Goal: Information Seeking & Learning: Learn about a topic

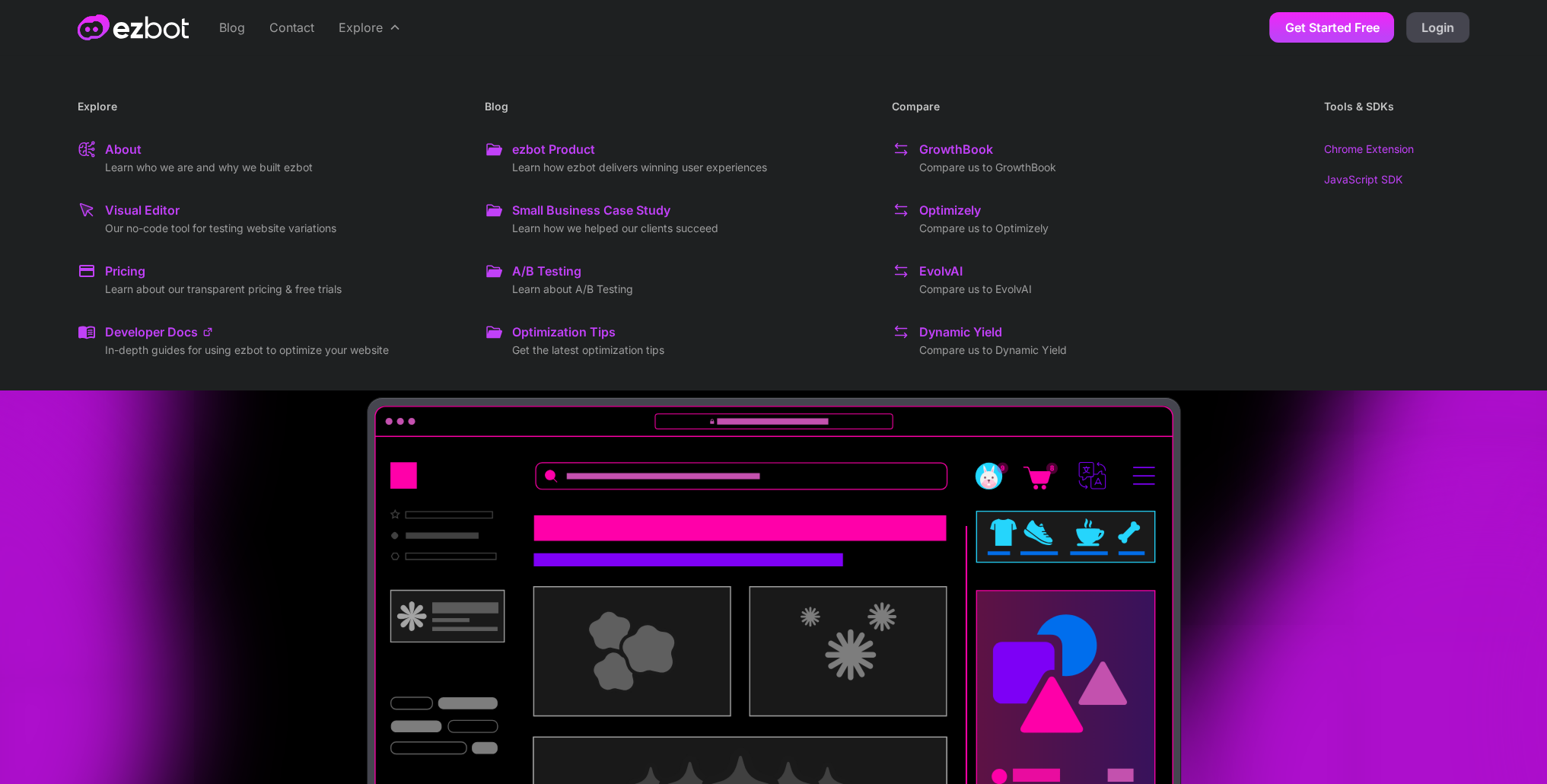
click at [547, 144] on div "ezbot Product" at bounding box center [554, 149] width 83 height 19
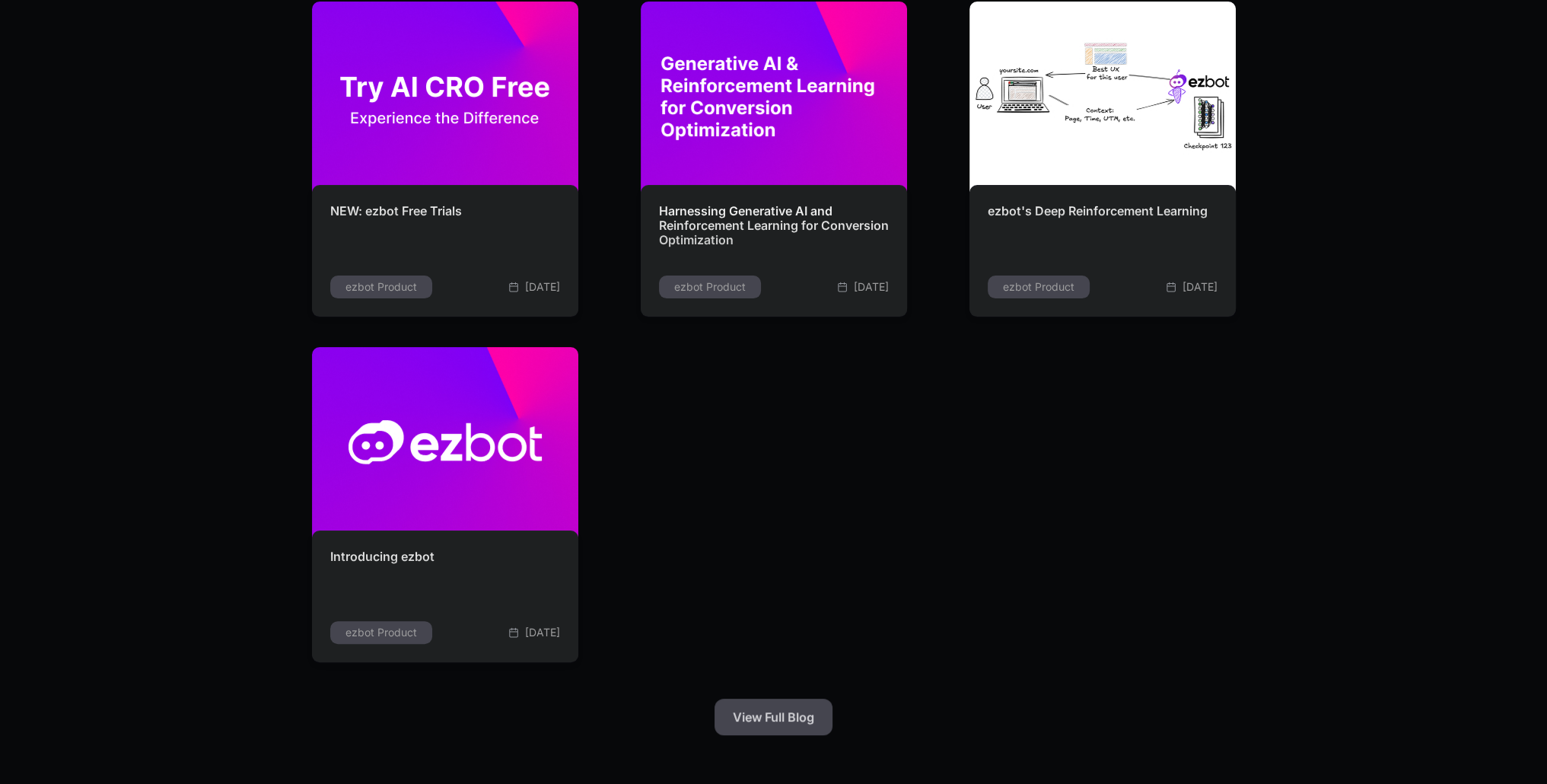
scroll to position [305, 0]
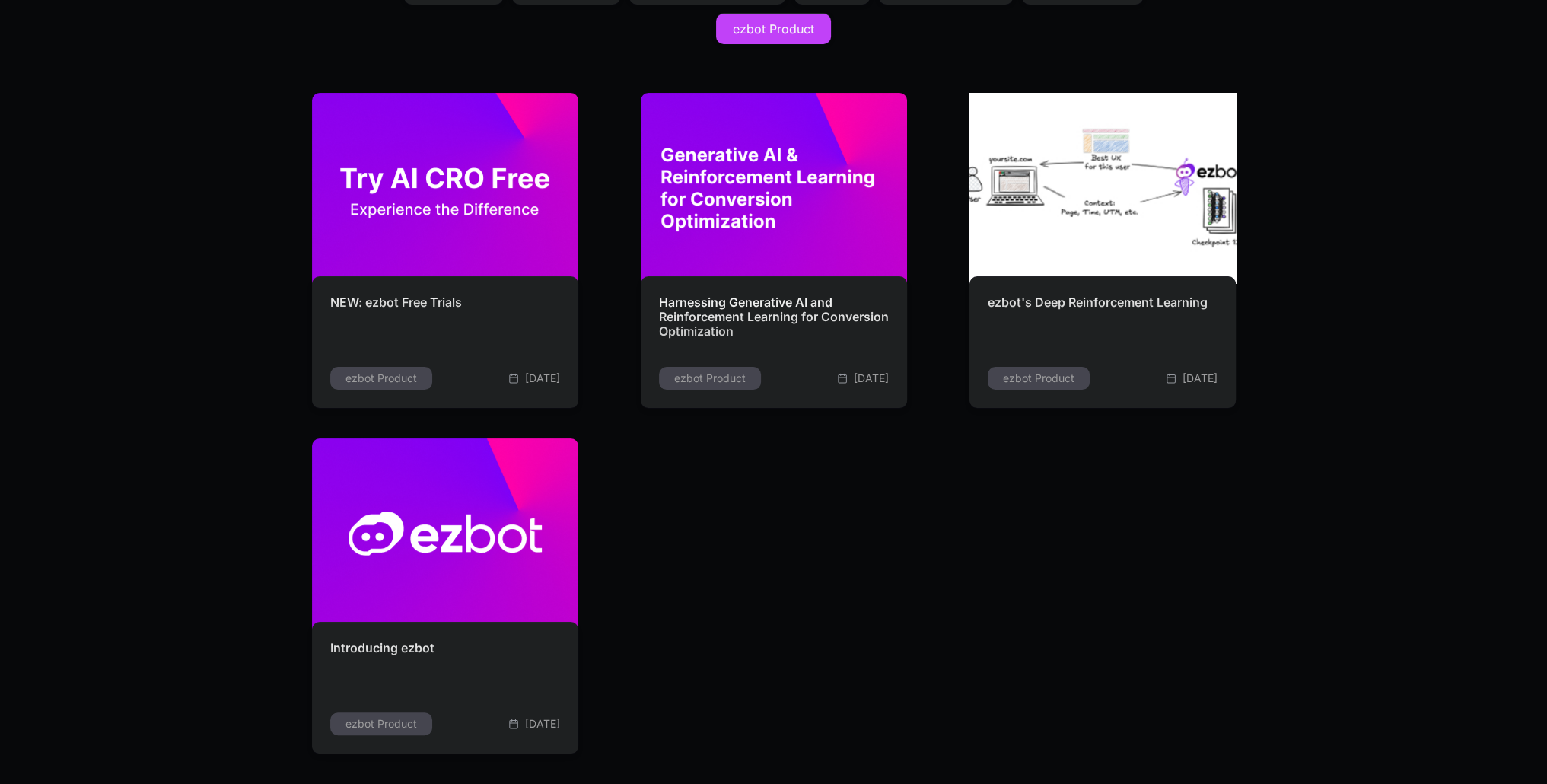
click at [1099, 206] on img at bounding box center [1101, 188] width 293 height 210
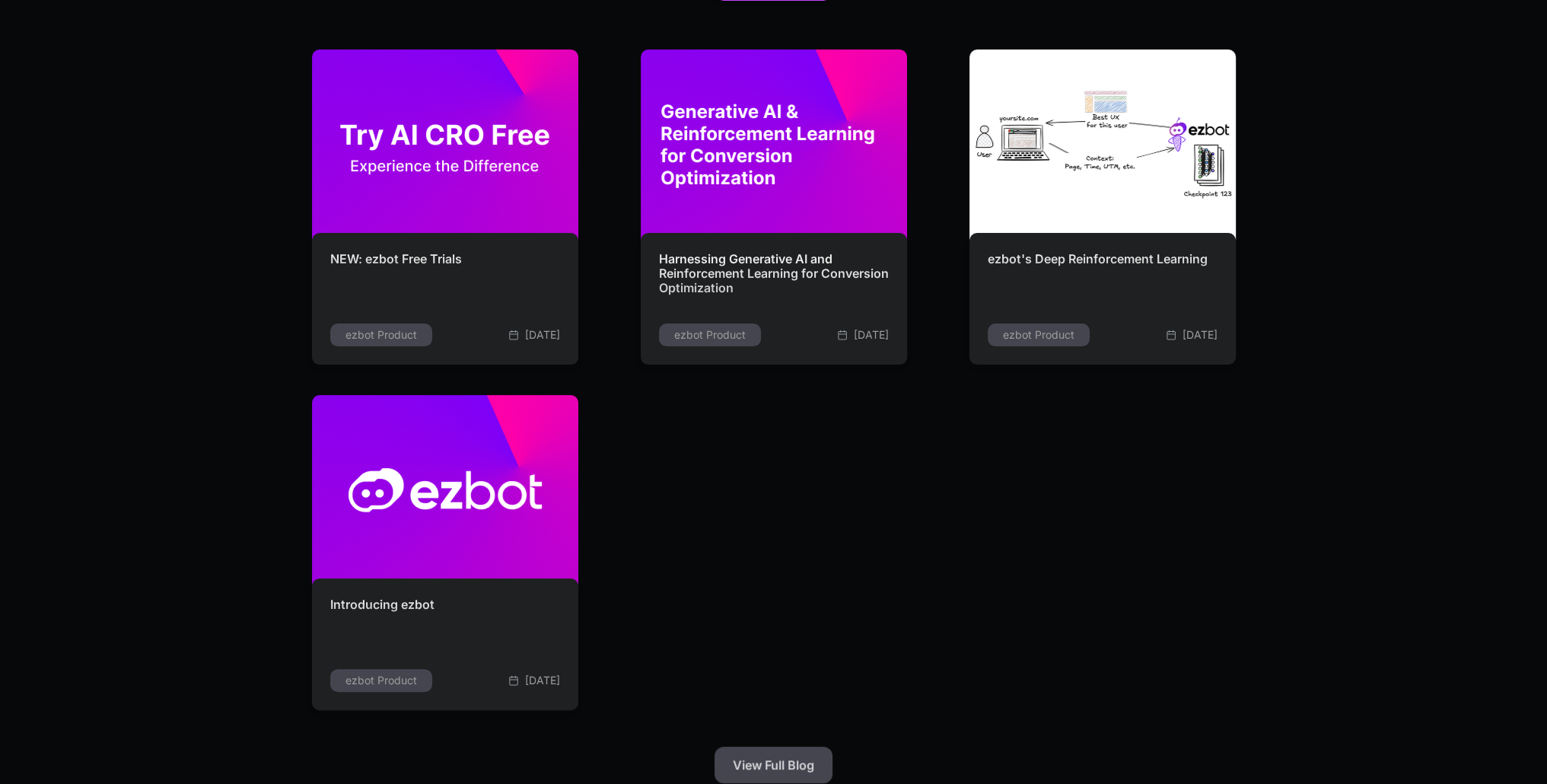
scroll to position [380, 0]
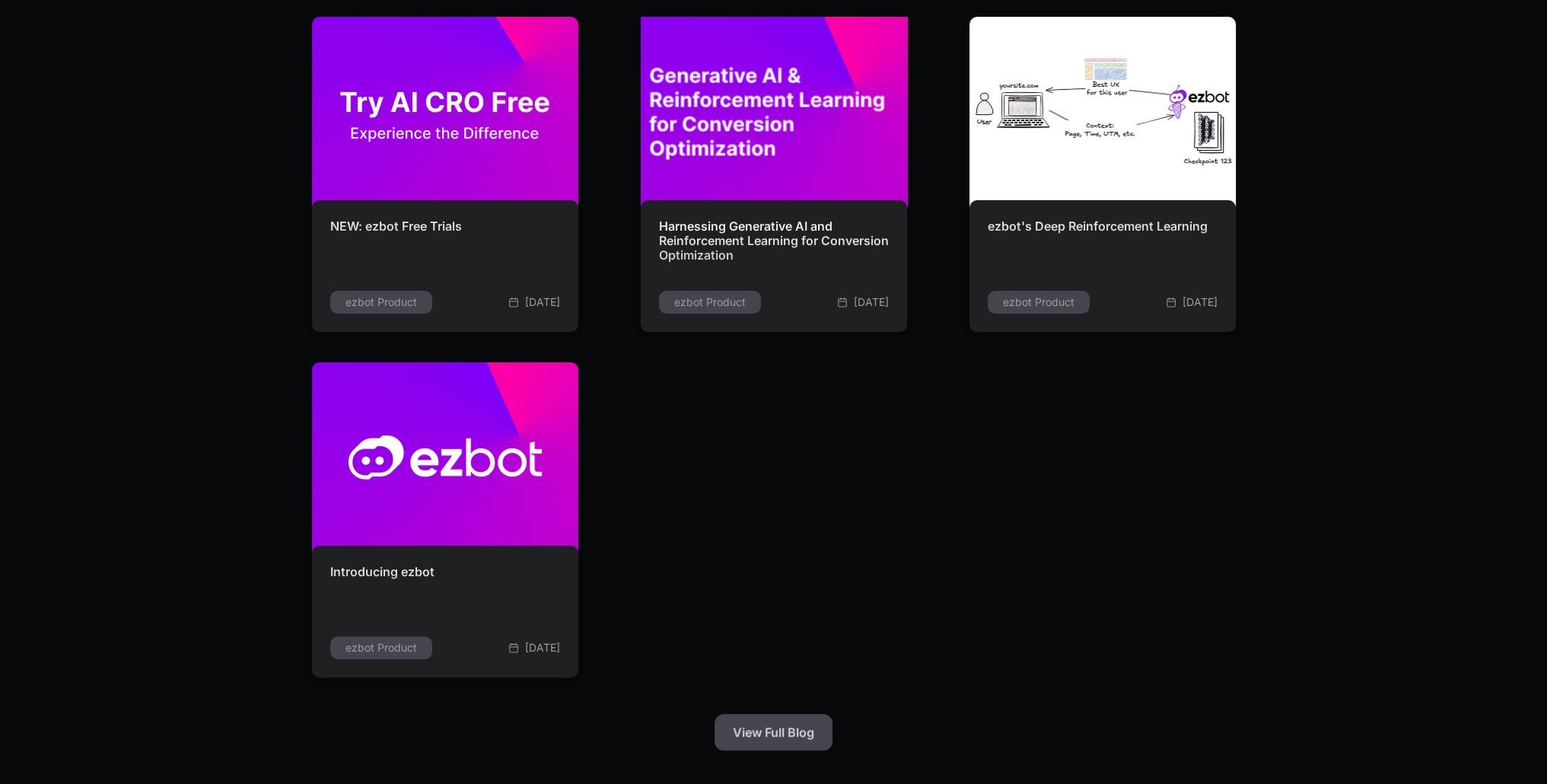
click at [786, 131] on img at bounding box center [773, 112] width 293 height 210
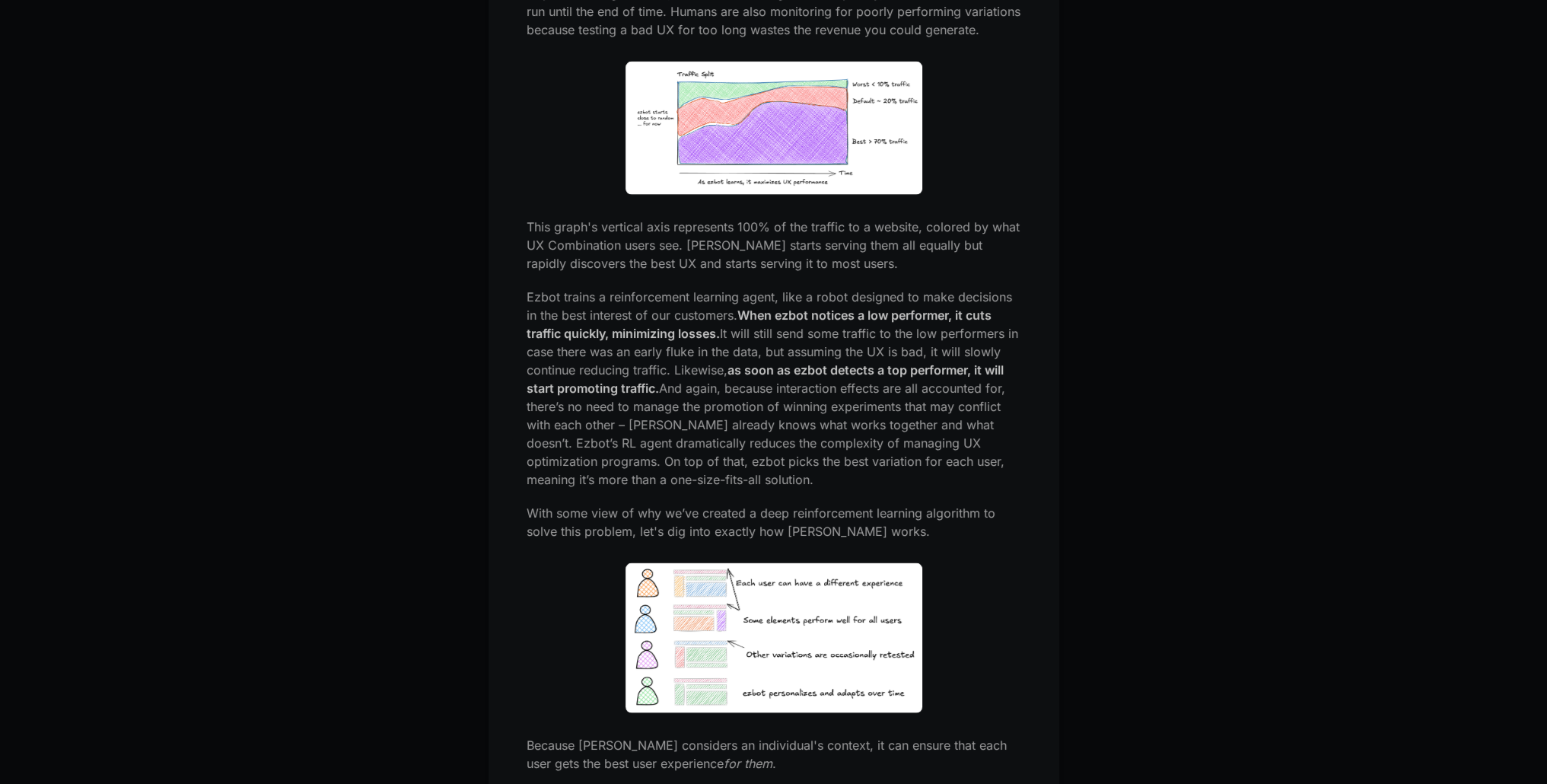
scroll to position [4109, 0]
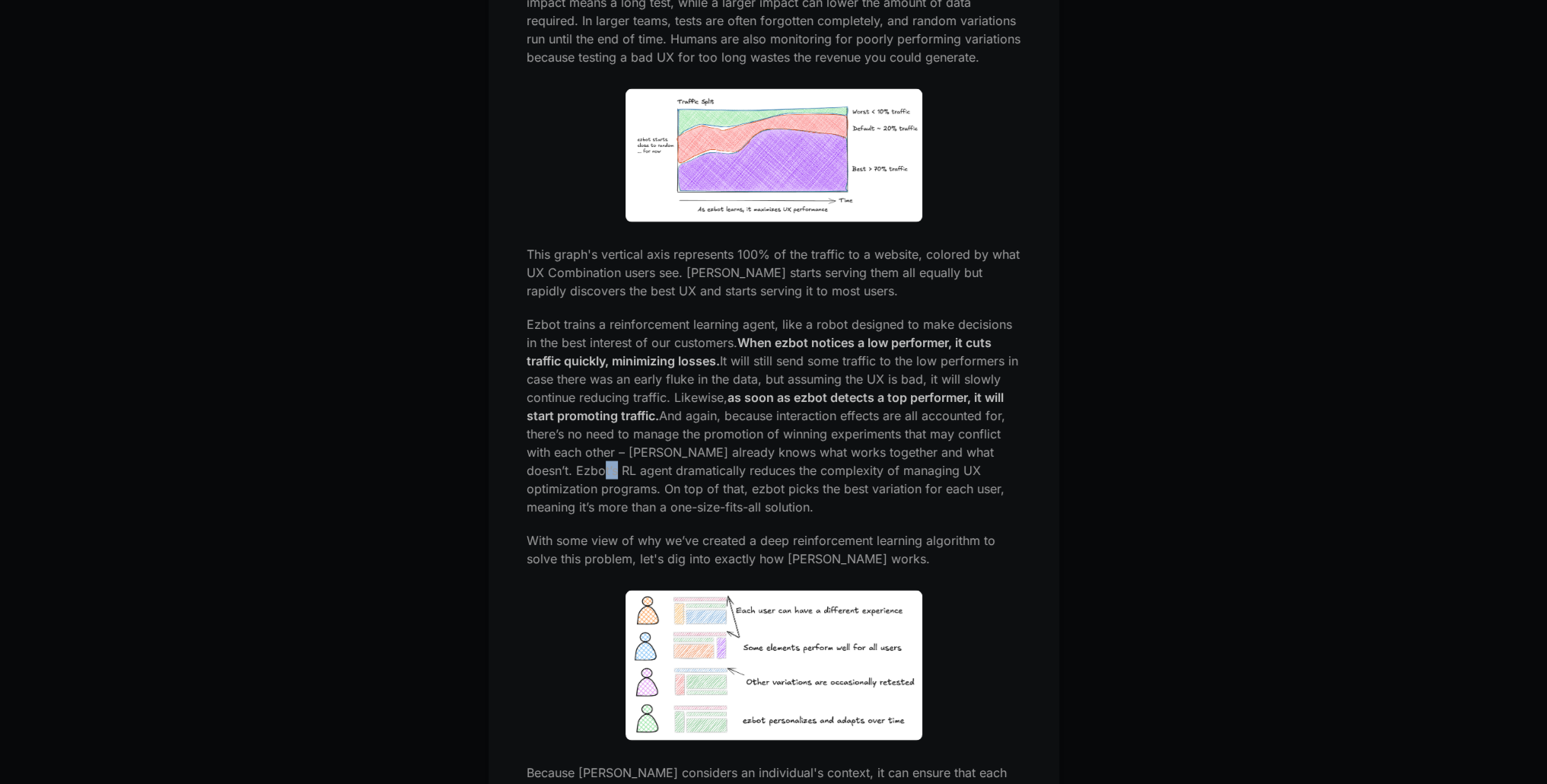
drag, startPoint x: 565, startPoint y: 485, endPoint x: 545, endPoint y: 484, distance: 20.0
click at [545, 484] on p "Ezbot trains a reinforcement learning agent, like a robot designed to make deci…" at bounding box center [774, 415] width 495 height 201
drag, startPoint x: 756, startPoint y: 492, endPoint x: 591, endPoint y: 494, distance: 165.0
click at [591, 494] on p "Ezbot trains a reinforcement learning agent, like a robot designed to make deci…" at bounding box center [774, 415] width 495 height 201
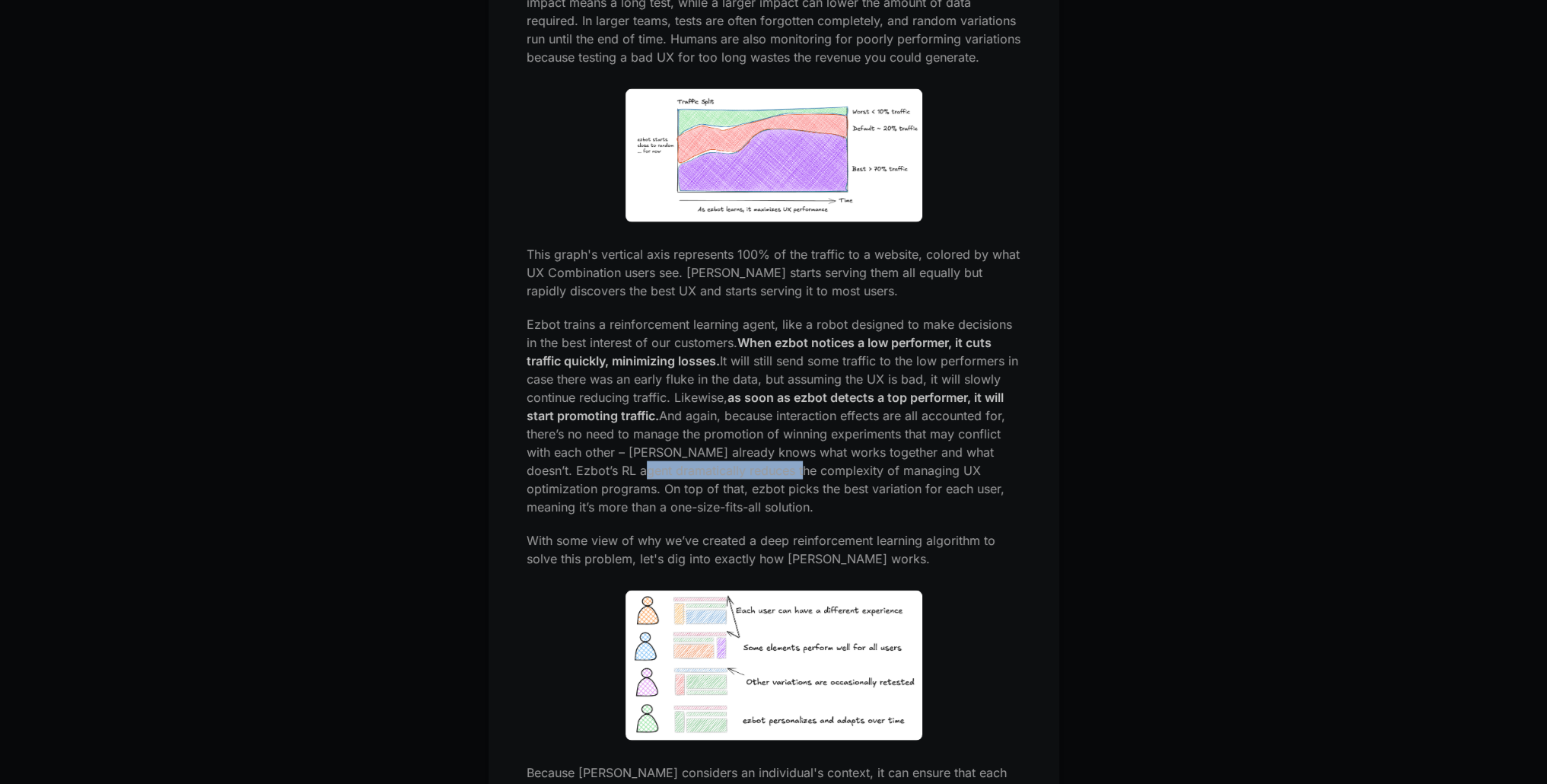
click at [653, 481] on p "Ezbot trains a reinforcement learning agent, like a robot designed to make deci…" at bounding box center [774, 415] width 495 height 201
click at [761, 490] on p "Ezbot trains a reinforcement learning agent, like a robot designed to make deci…" at bounding box center [774, 415] width 495 height 201
click at [663, 484] on p "Ezbot trains a reinforcement learning agent, like a robot designed to make deci…" at bounding box center [774, 415] width 495 height 201
click at [597, 494] on p "Ezbot trains a reinforcement learning agent, like a robot designed to make deci…" at bounding box center [774, 415] width 495 height 201
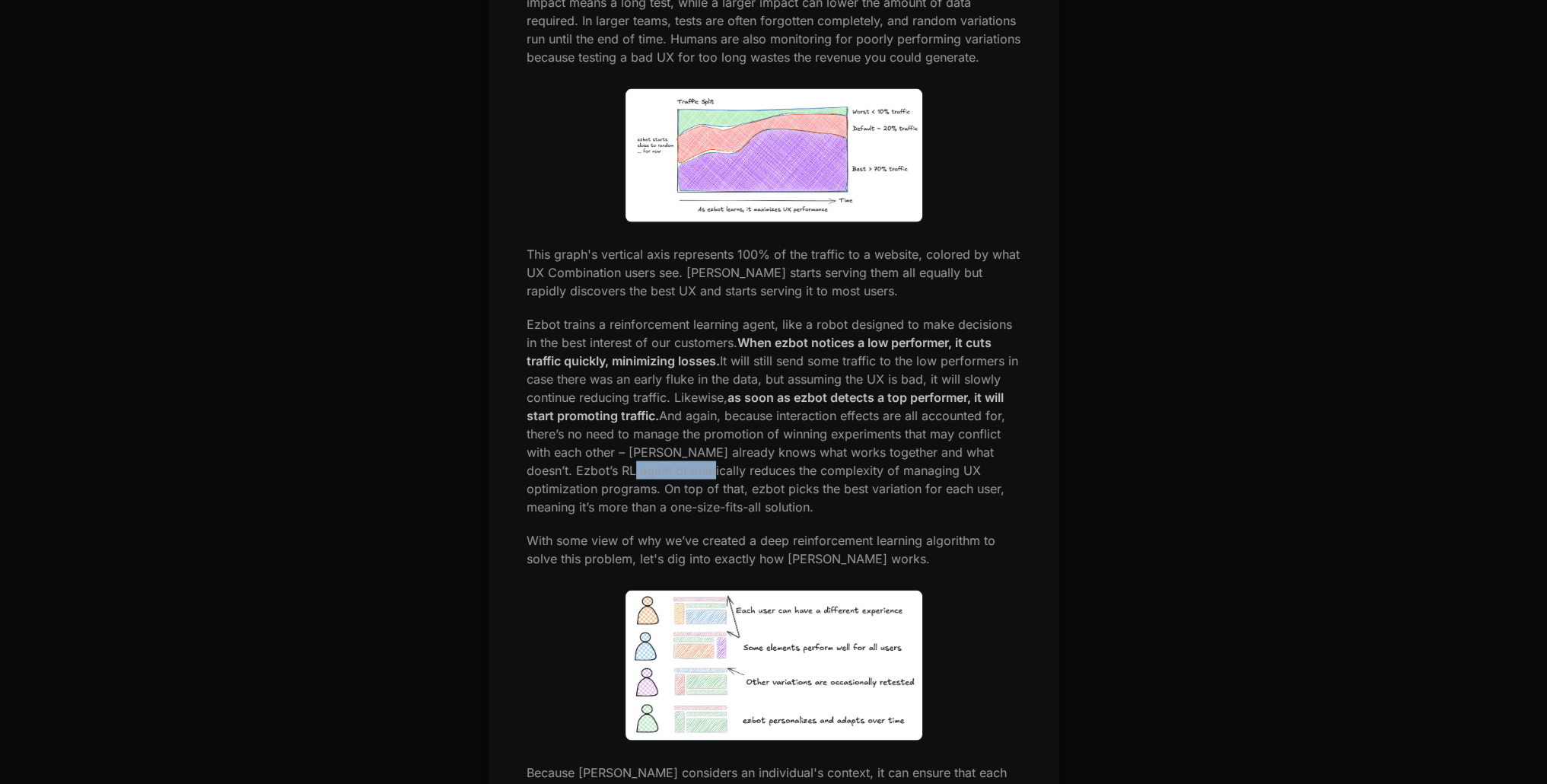
click at [597, 495] on p "Ezbot trains a reinforcement learning agent, like a robot designed to make deci…" at bounding box center [774, 415] width 495 height 201
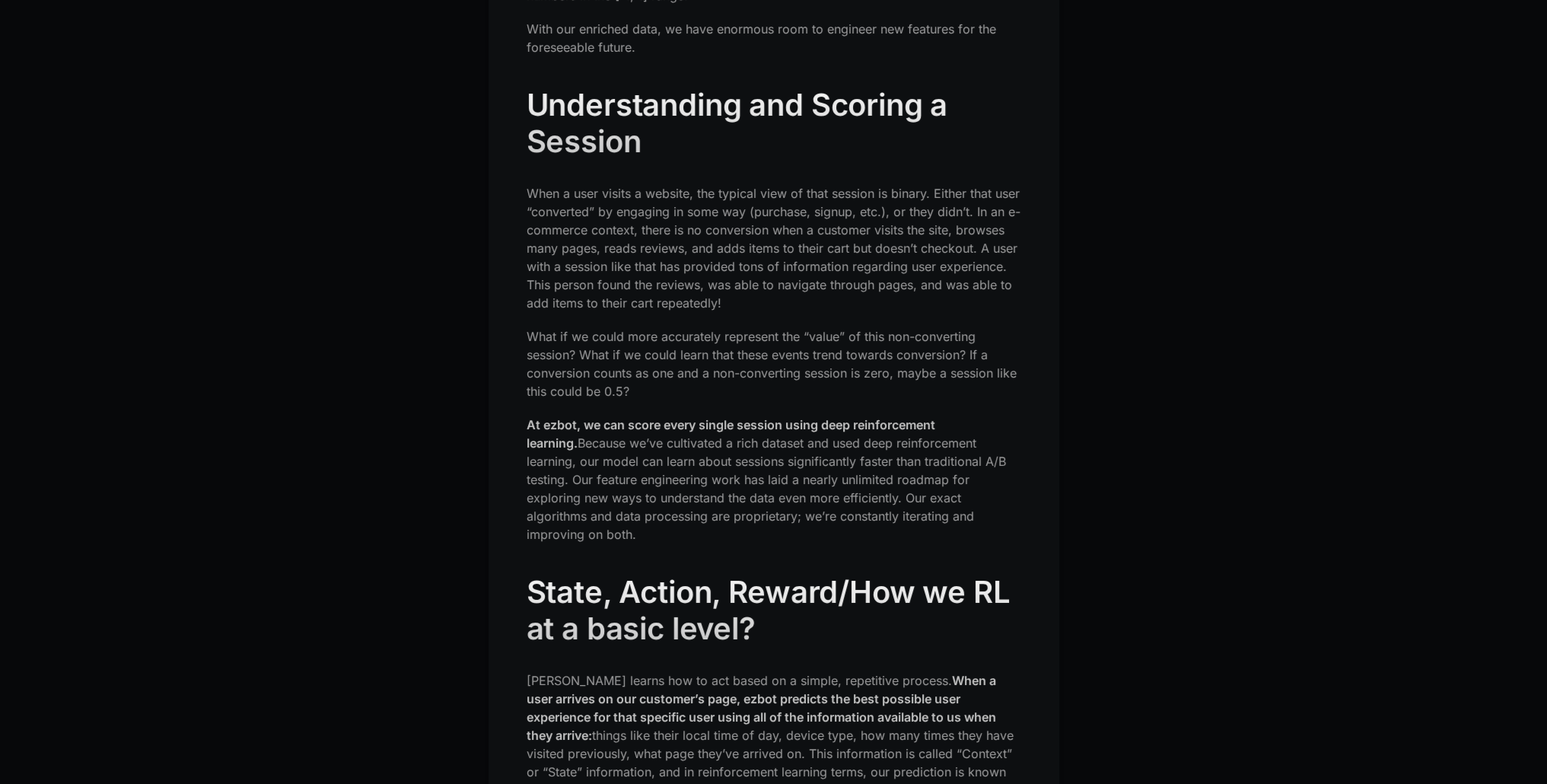
scroll to position [6621, 0]
drag, startPoint x: 546, startPoint y: 212, endPoint x: 673, endPoint y: 214, distance: 127.0
click at [673, 214] on p "When a user visits a website, the typical view of that session is binary. Eithe…" at bounding box center [774, 247] width 495 height 128
drag, startPoint x: 639, startPoint y: 356, endPoint x: 792, endPoint y: 356, distance: 153.0
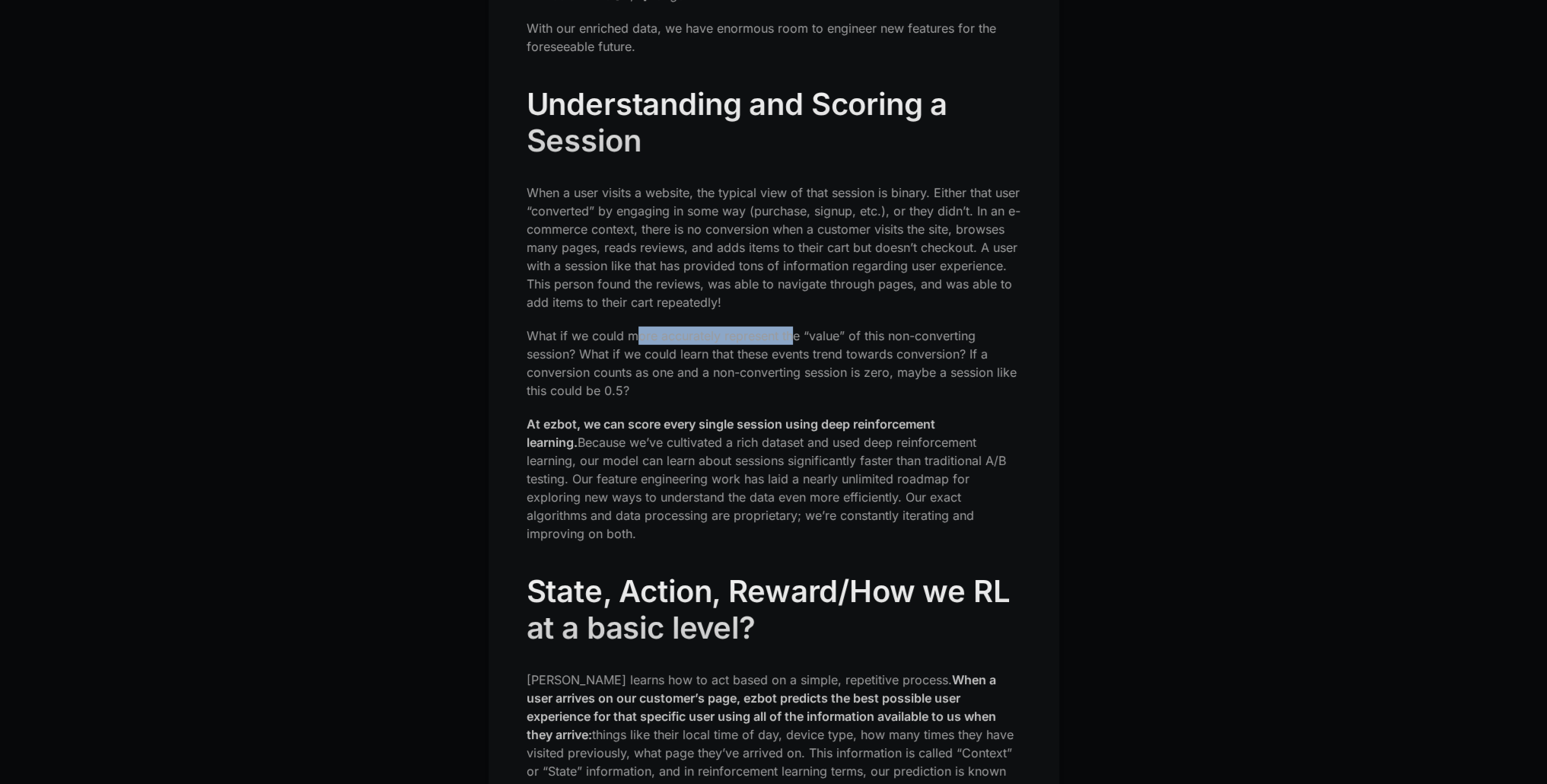
click at [792, 356] on p "What if we could more accurately represent the “value” of this non-converting s…" at bounding box center [774, 363] width 495 height 73
drag, startPoint x: 761, startPoint y: 377, endPoint x: 776, endPoint y: 374, distance: 15.3
click at [774, 374] on p "What if we could more accurately represent the “value” of this non-converting s…" at bounding box center [774, 363] width 495 height 73
click at [776, 374] on p "What if we could more accurately represent the “value” of this non-converting s…" at bounding box center [774, 363] width 495 height 73
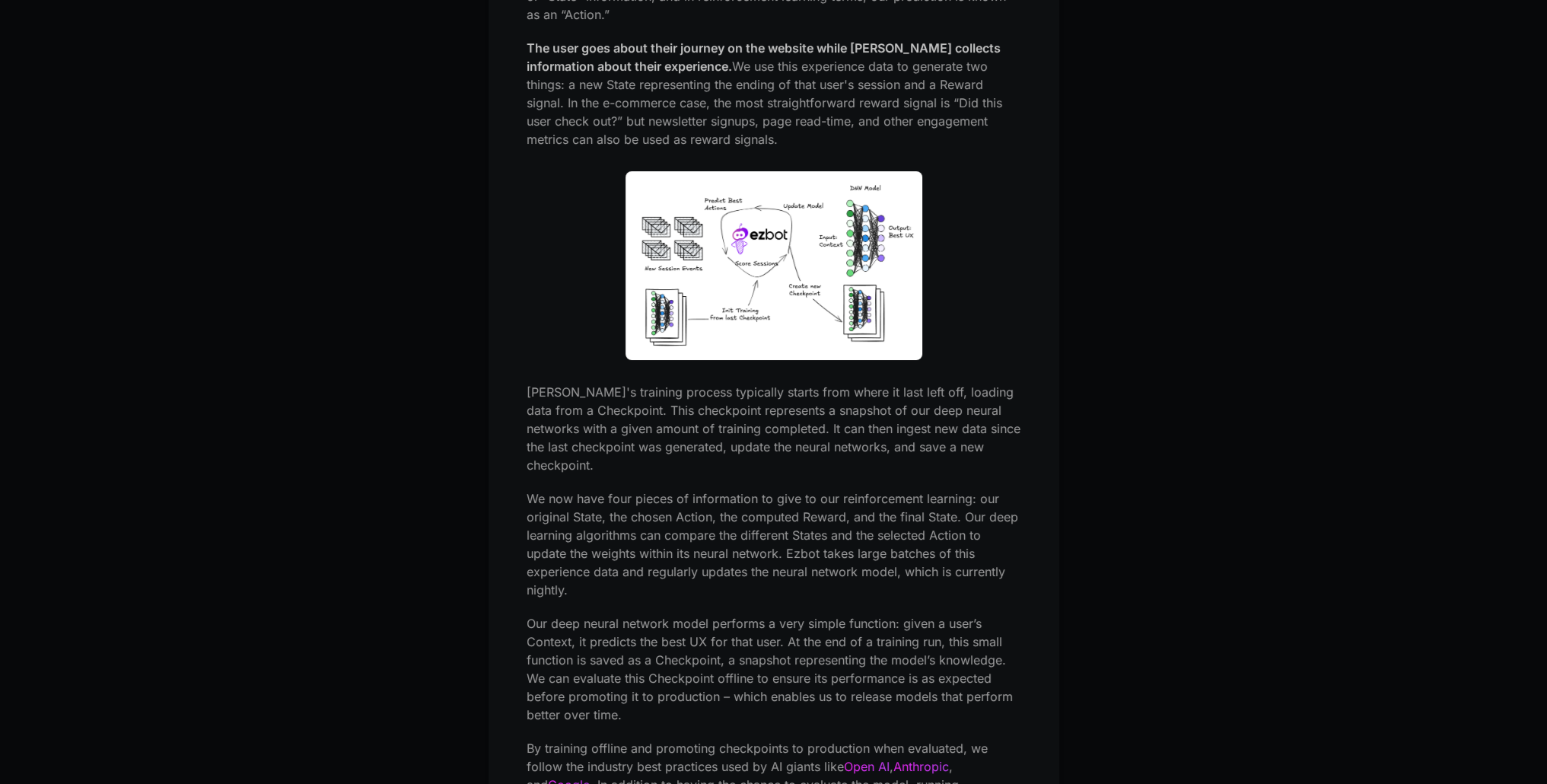
scroll to position [7534, 0]
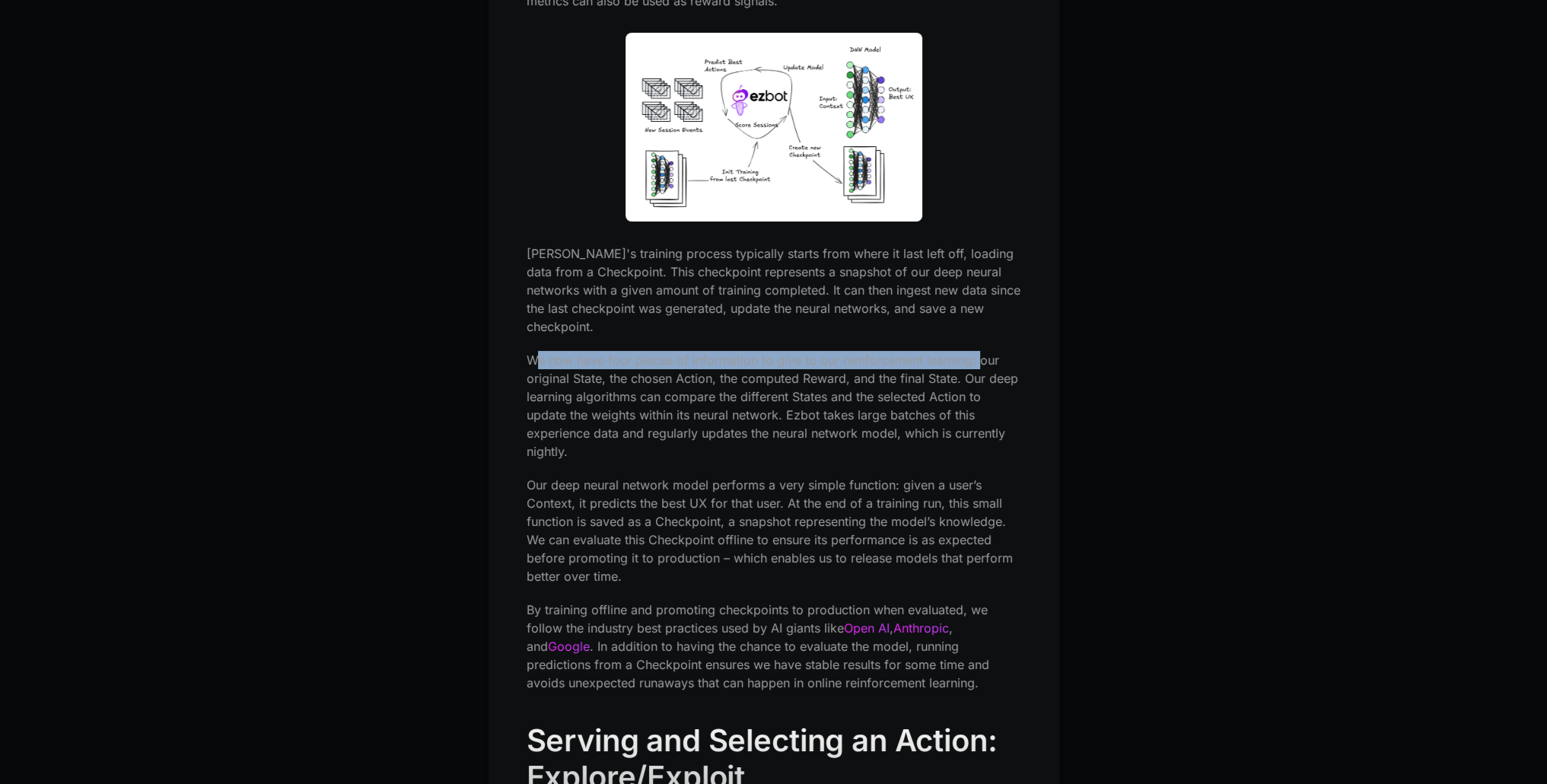
drag, startPoint x: 540, startPoint y: 346, endPoint x: 978, endPoint y: 345, distance: 438.0
click at [978, 350] on p "We now have four pieces of information to give to our reinforcement learning: o…" at bounding box center [774, 405] width 495 height 109
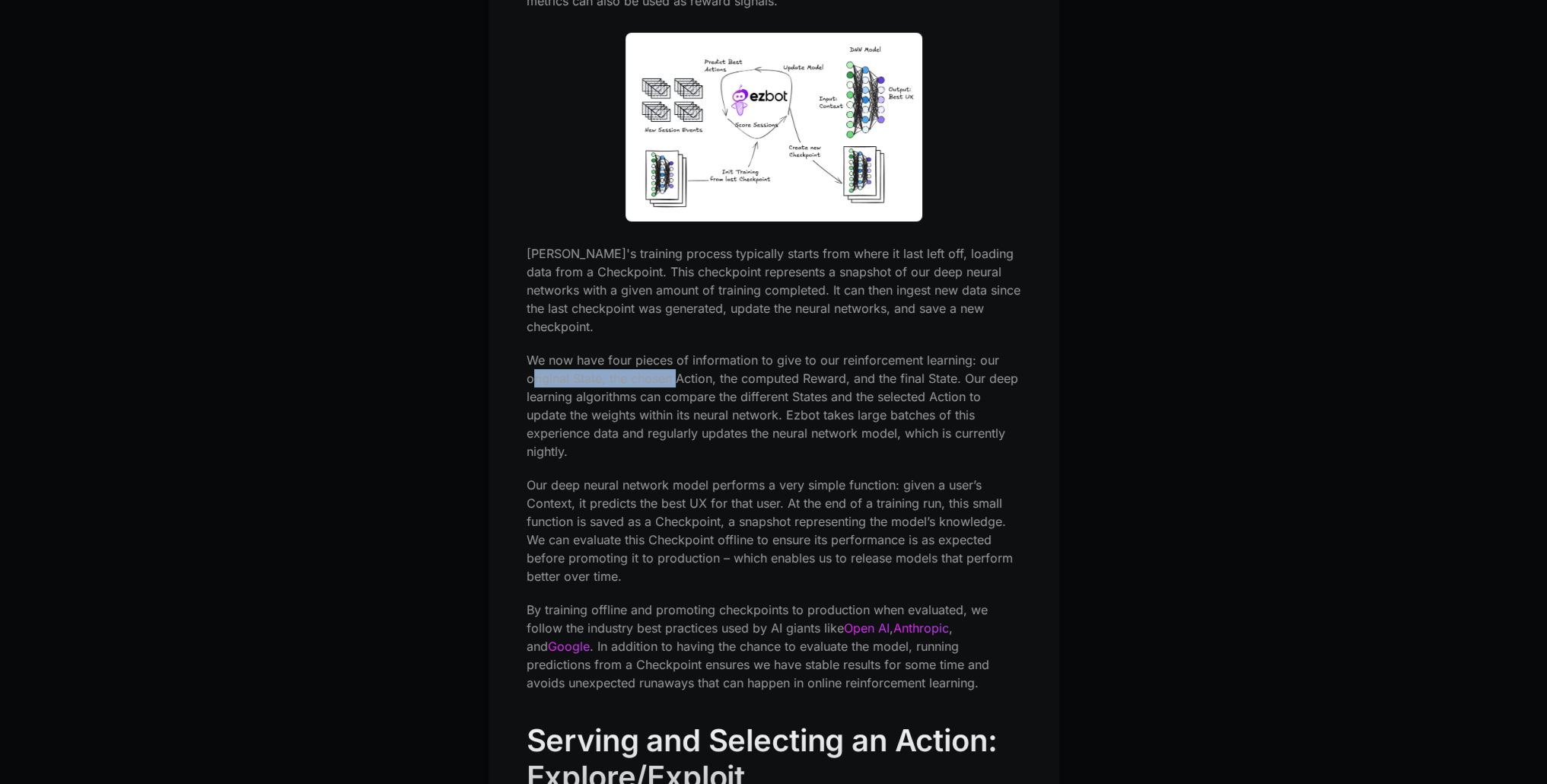
drag, startPoint x: 539, startPoint y: 365, endPoint x: 747, endPoint y: 358, distance: 208.1
click at [682, 361] on p "We now have four pieces of information to give to our reinforcement learning: o…" at bounding box center [774, 405] width 495 height 109
click at [747, 358] on p "We now have four pieces of information to give to our reinforcement learning: o…" at bounding box center [774, 405] width 495 height 109
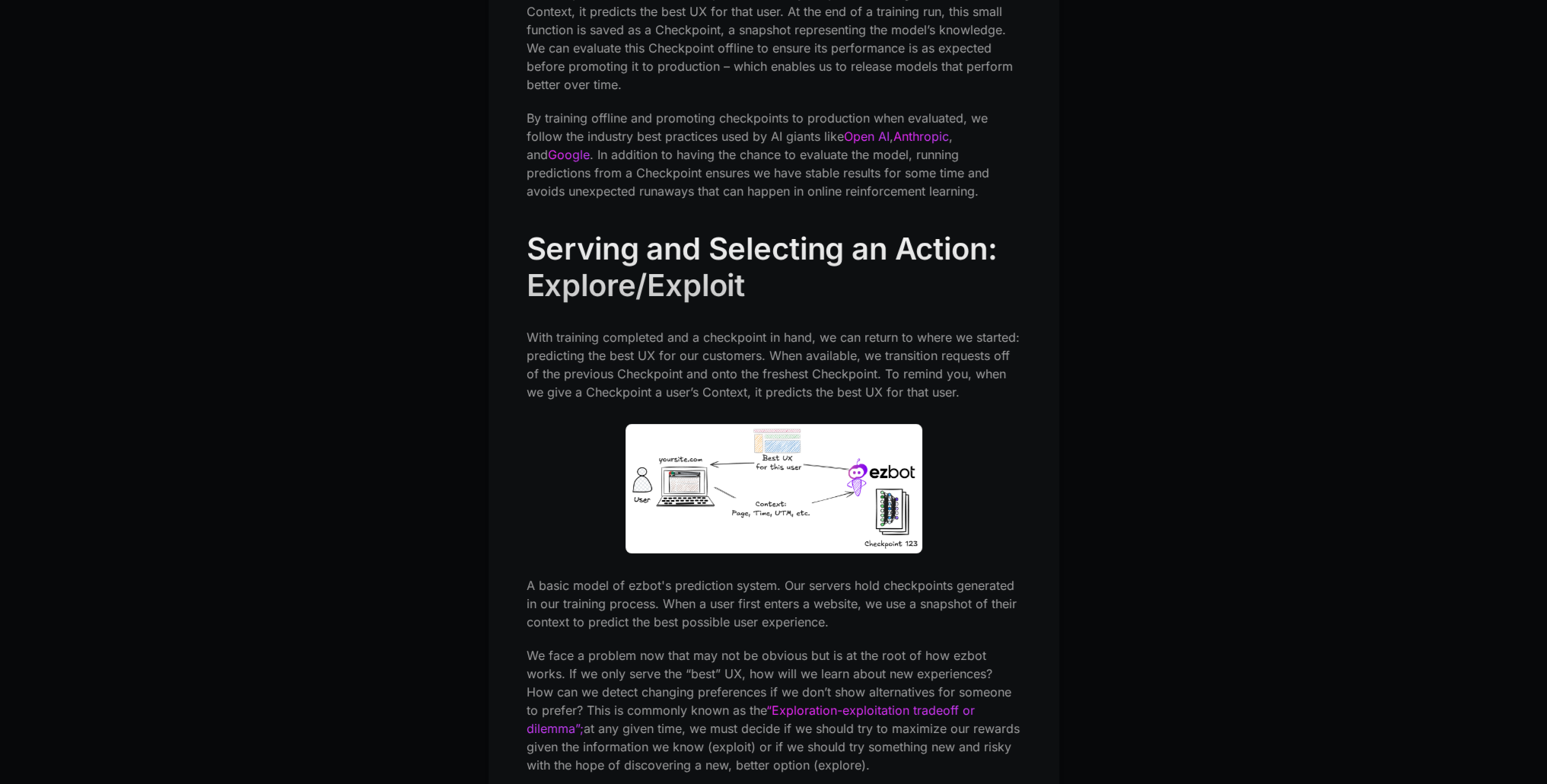
scroll to position [8067, 0]
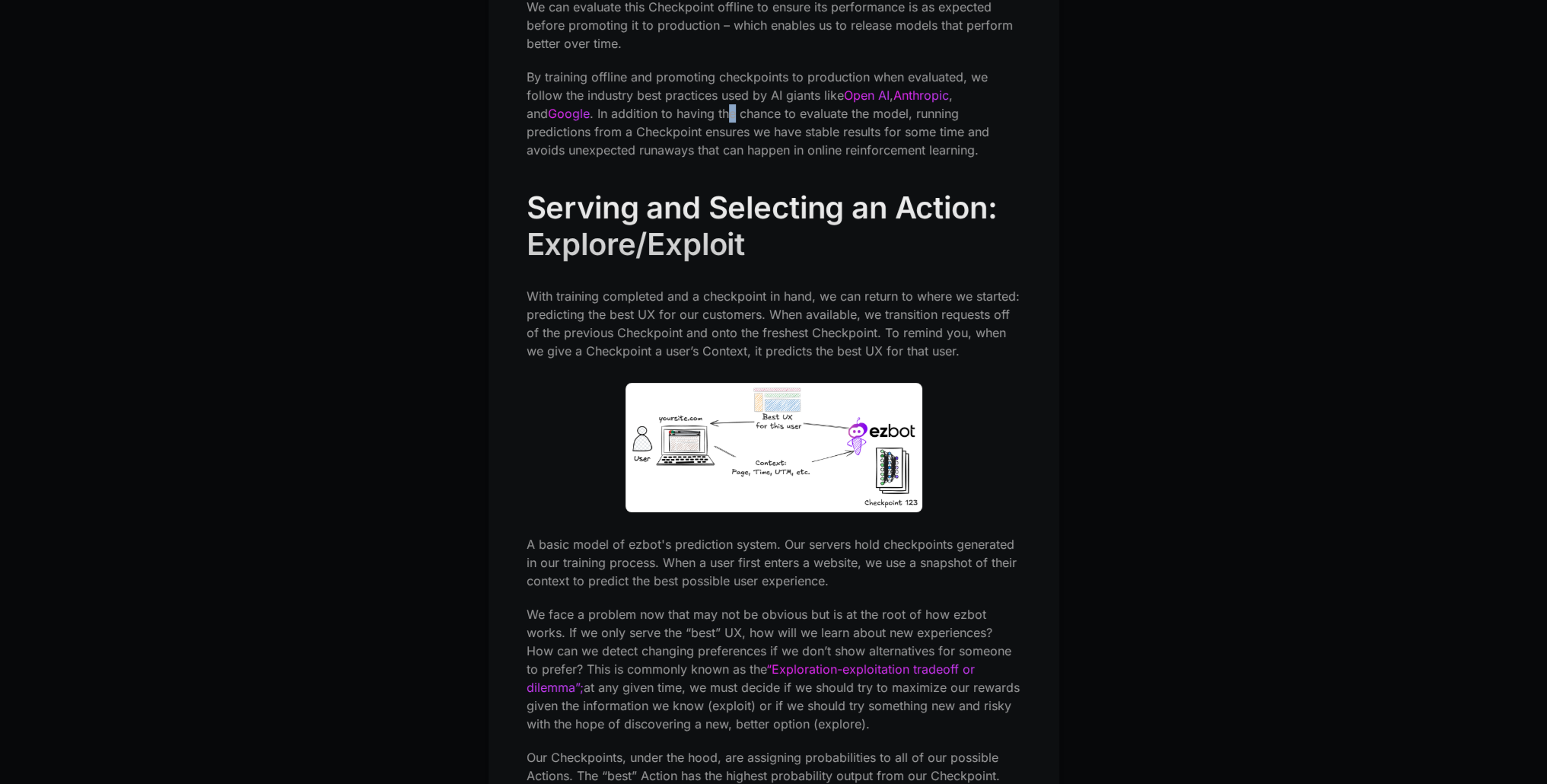
click at [704, 99] on p "By training offline and promoting checkpoints to production when evaluated, we …" at bounding box center [774, 114] width 495 height 92
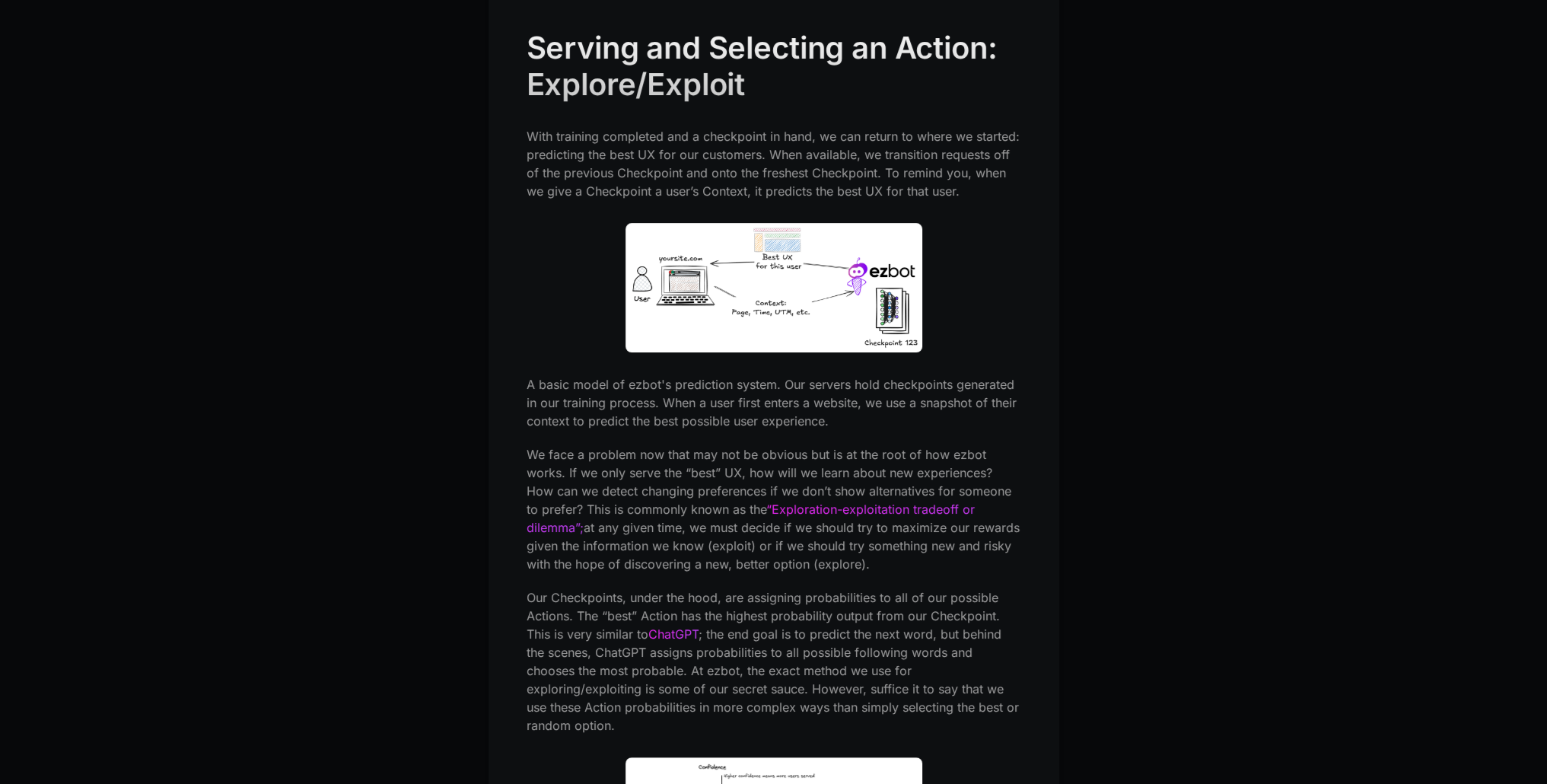
scroll to position [8143, 0]
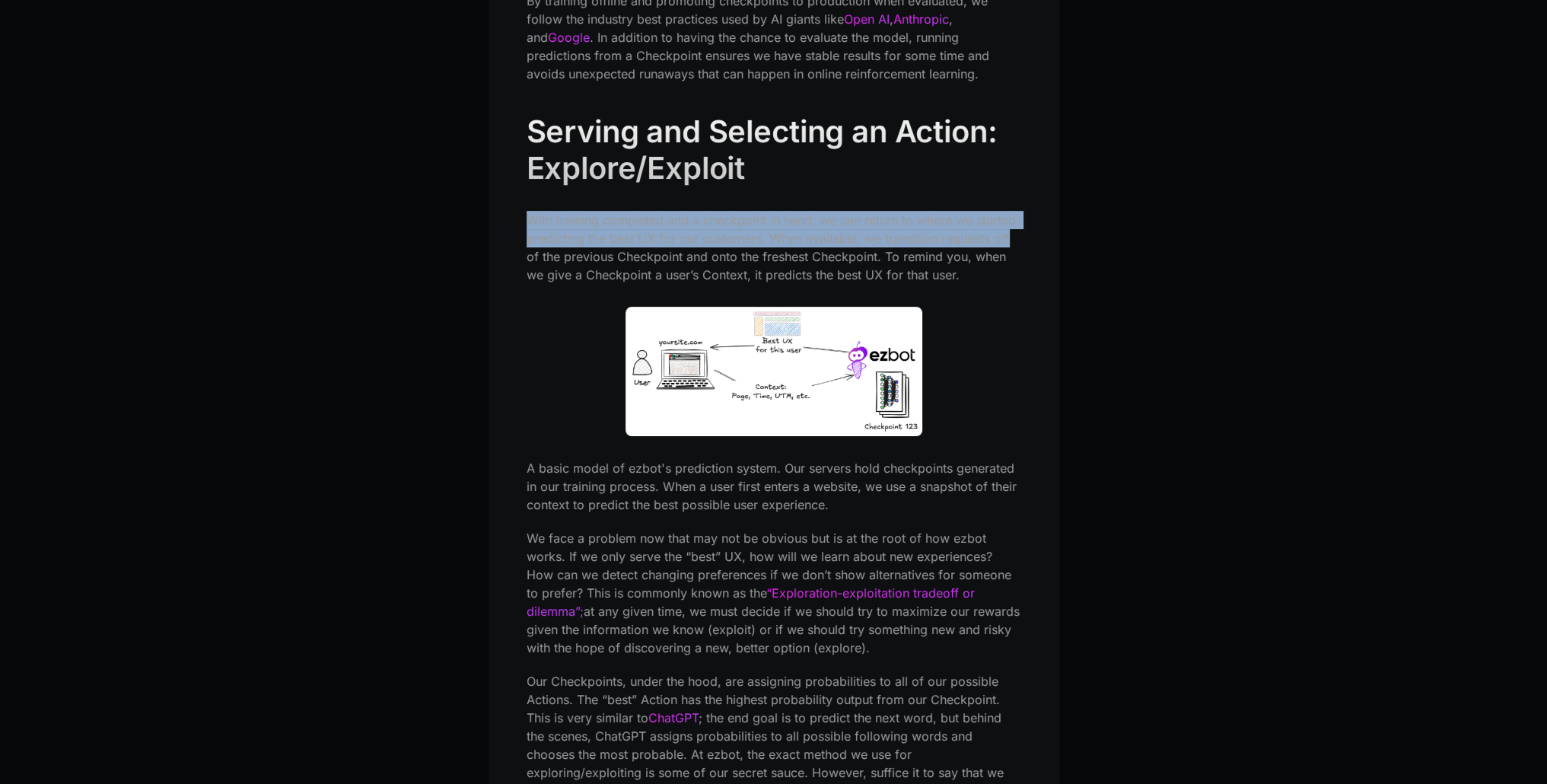
drag, startPoint x: 527, startPoint y: 195, endPoint x: 1080, endPoint y: 221, distance: 553.6
click at [905, 221] on p "With training completed and a checkpoint in hand, we can return to where we sta…" at bounding box center [774, 247] width 495 height 73
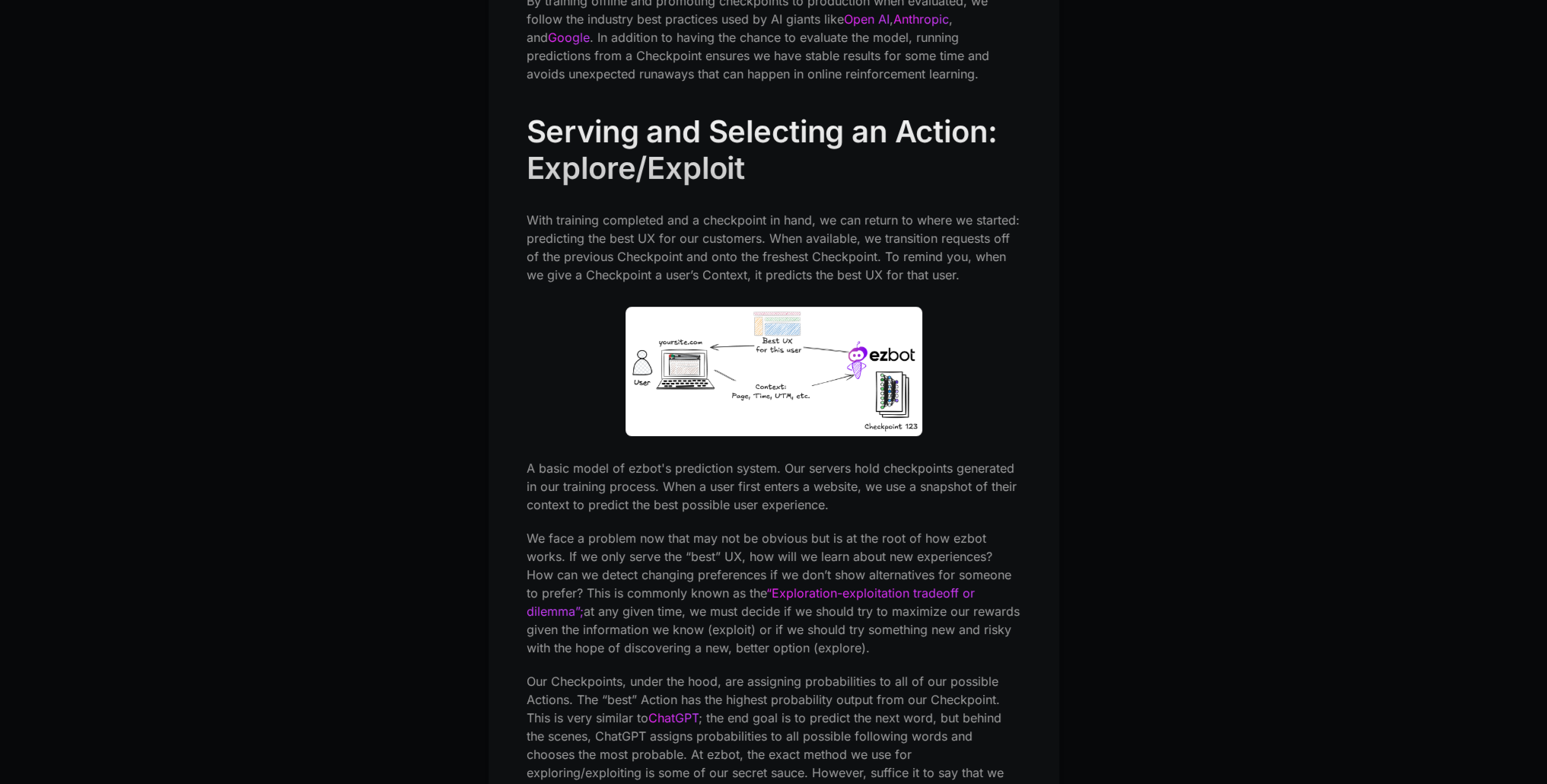
click at [839, 228] on p "With training completed and a checkpoint in hand, we can return to where we sta…" at bounding box center [774, 247] width 495 height 73
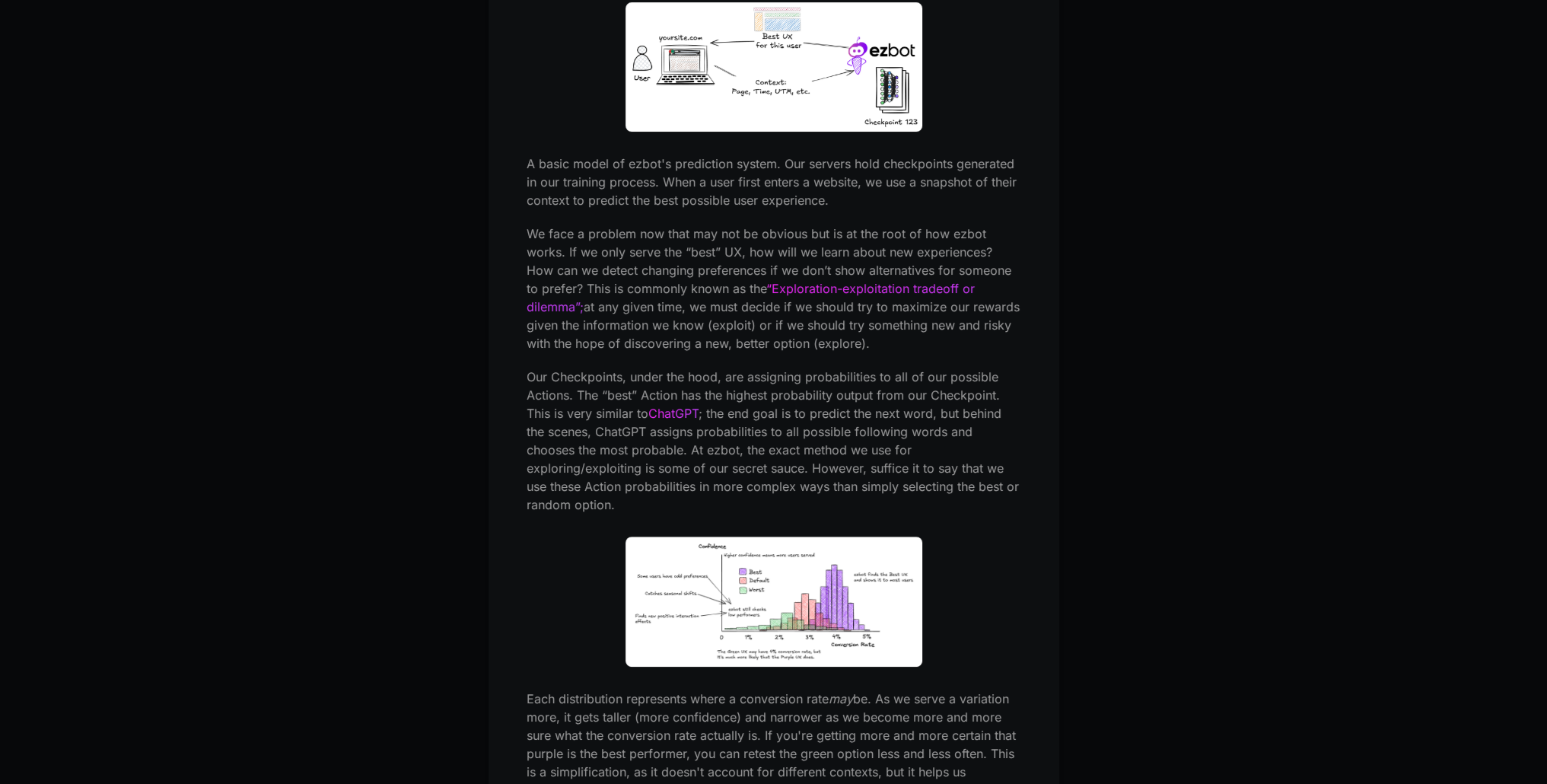
scroll to position [8599, 0]
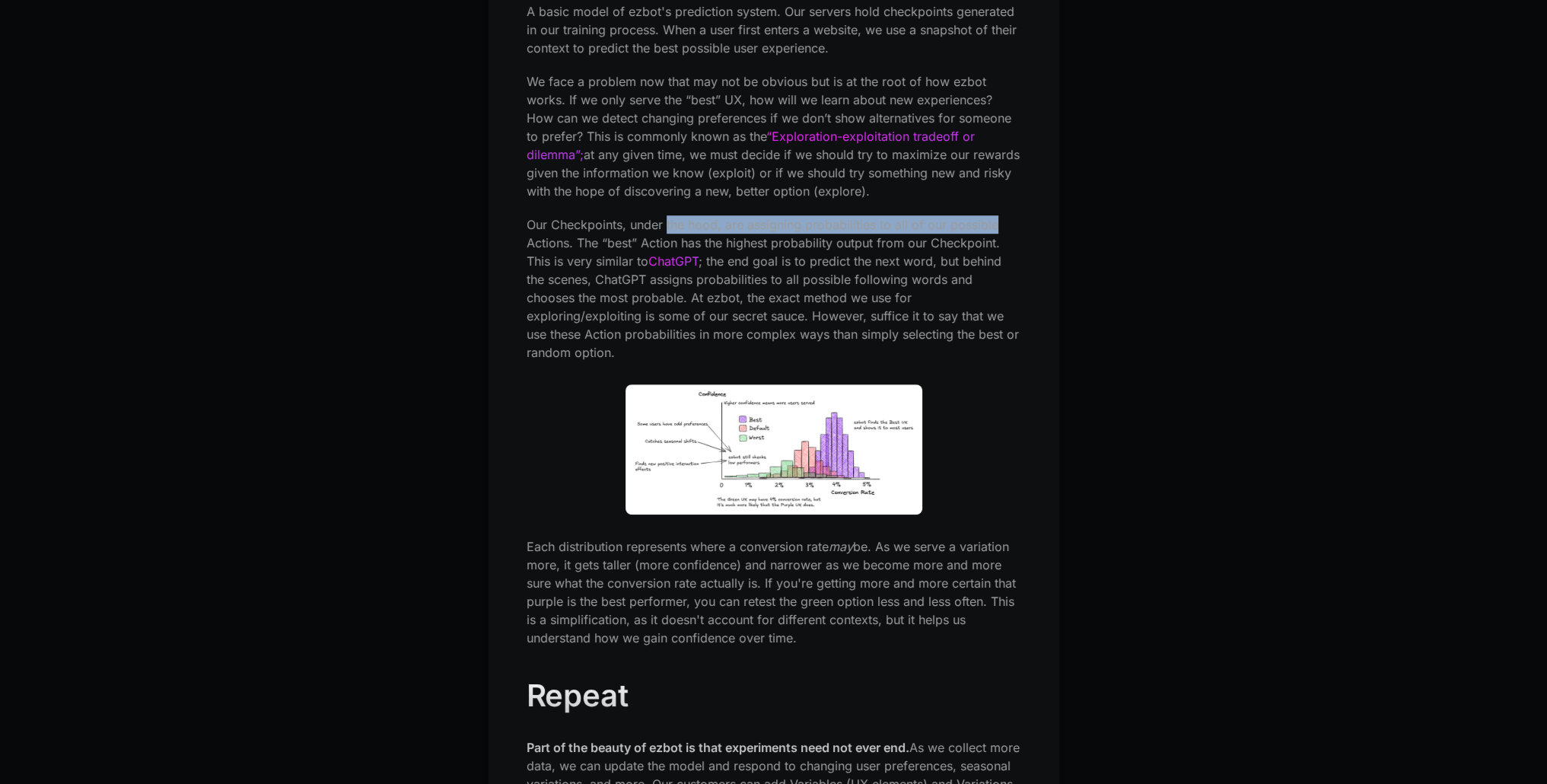
drag, startPoint x: 667, startPoint y: 210, endPoint x: 1022, endPoint y: 216, distance: 355.1
drag, startPoint x: 516, startPoint y: 206, endPoint x: 985, endPoint y: 208, distance: 469.0
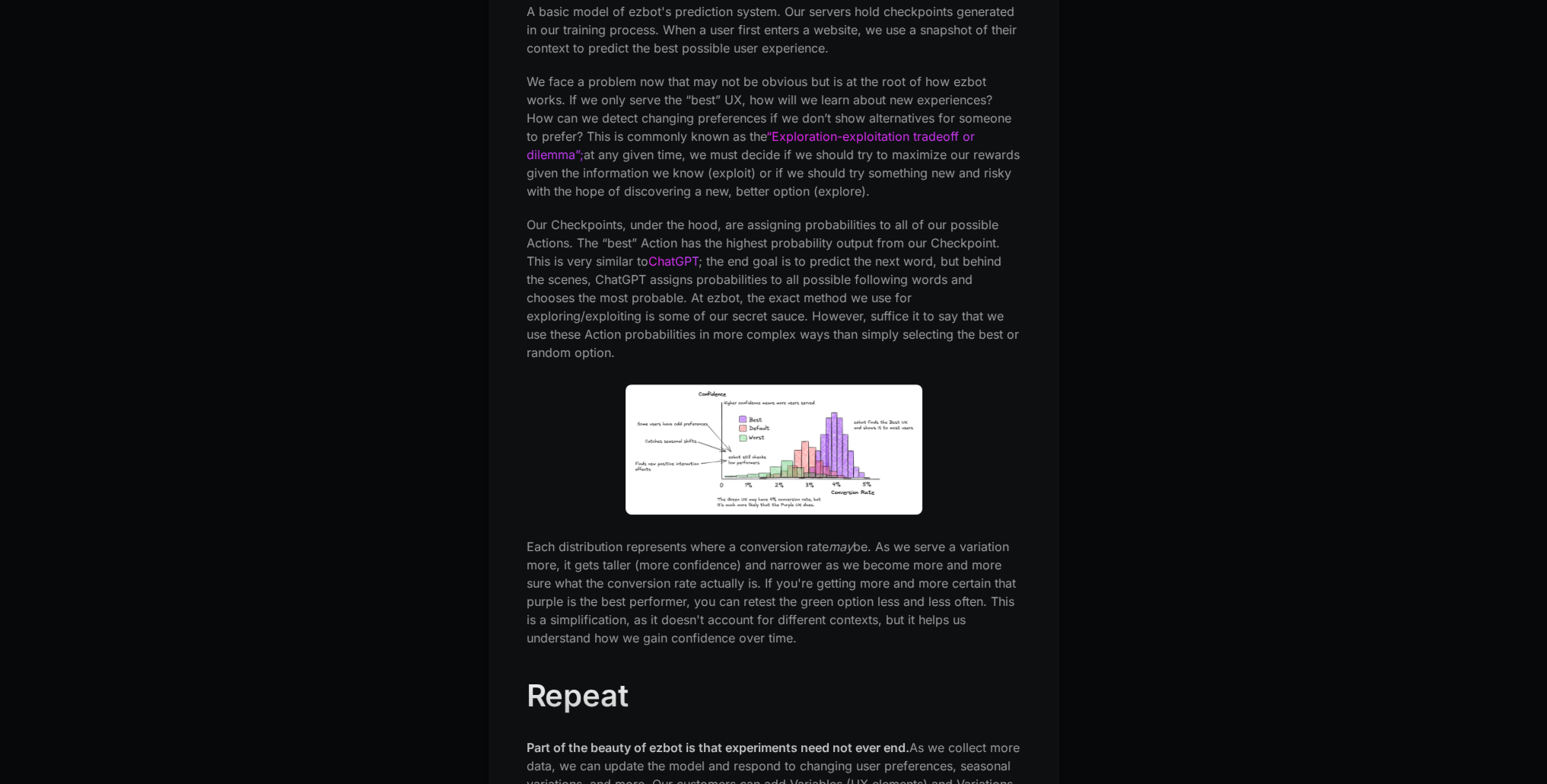
click at [986, 216] on p "Our Checkpoints, under the hood, are assigning probabilities to all of our poss…" at bounding box center [774, 288] width 495 height 146
drag, startPoint x: 1007, startPoint y: 210, endPoint x: 512, endPoint y: 197, distance: 495.2
drag, startPoint x: 525, startPoint y: 205, endPoint x: 1124, endPoint y: 213, distance: 599.1
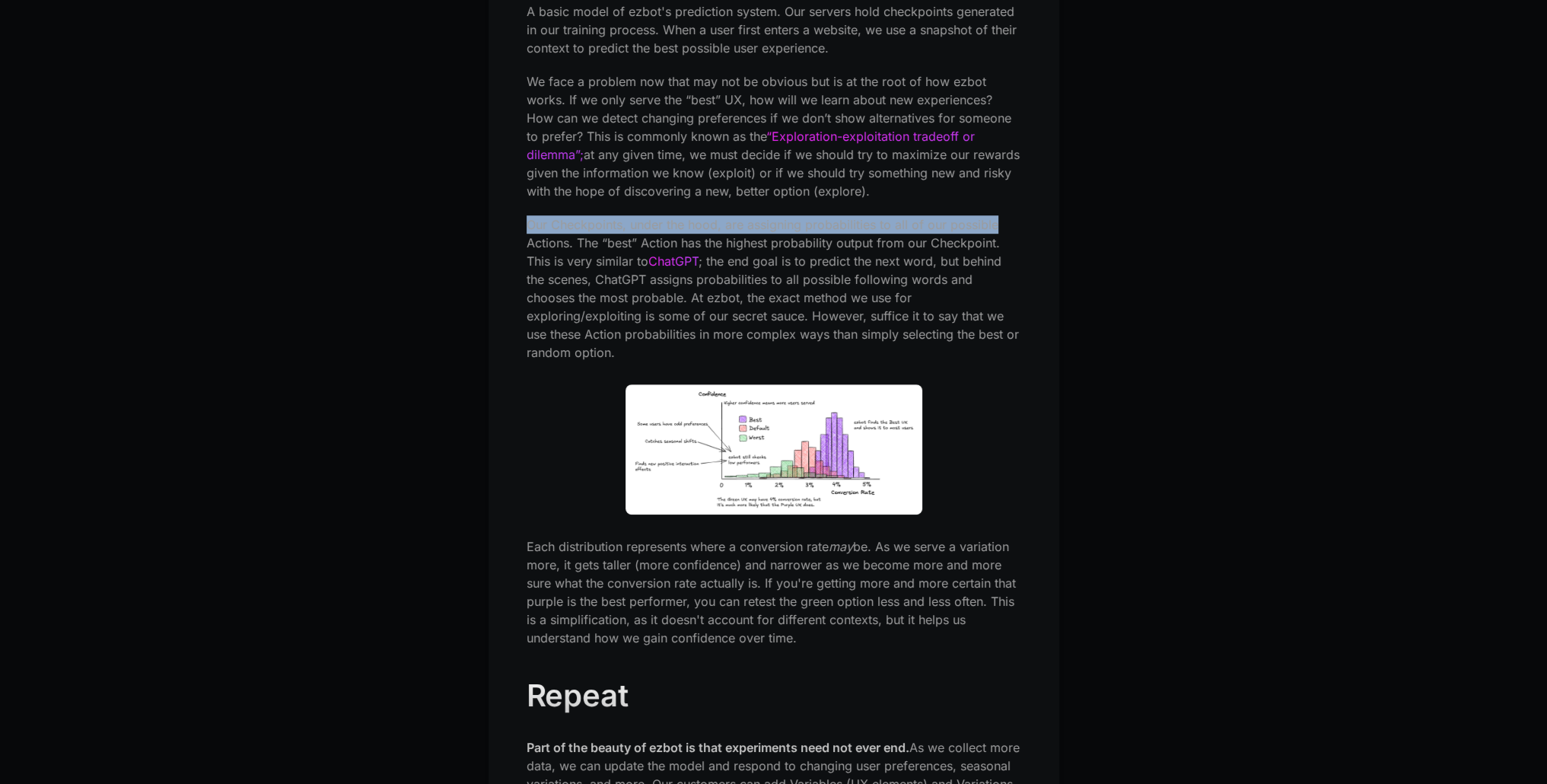
drag, startPoint x: 1001, startPoint y: 211, endPoint x: 434, endPoint y: 188, distance: 567.5
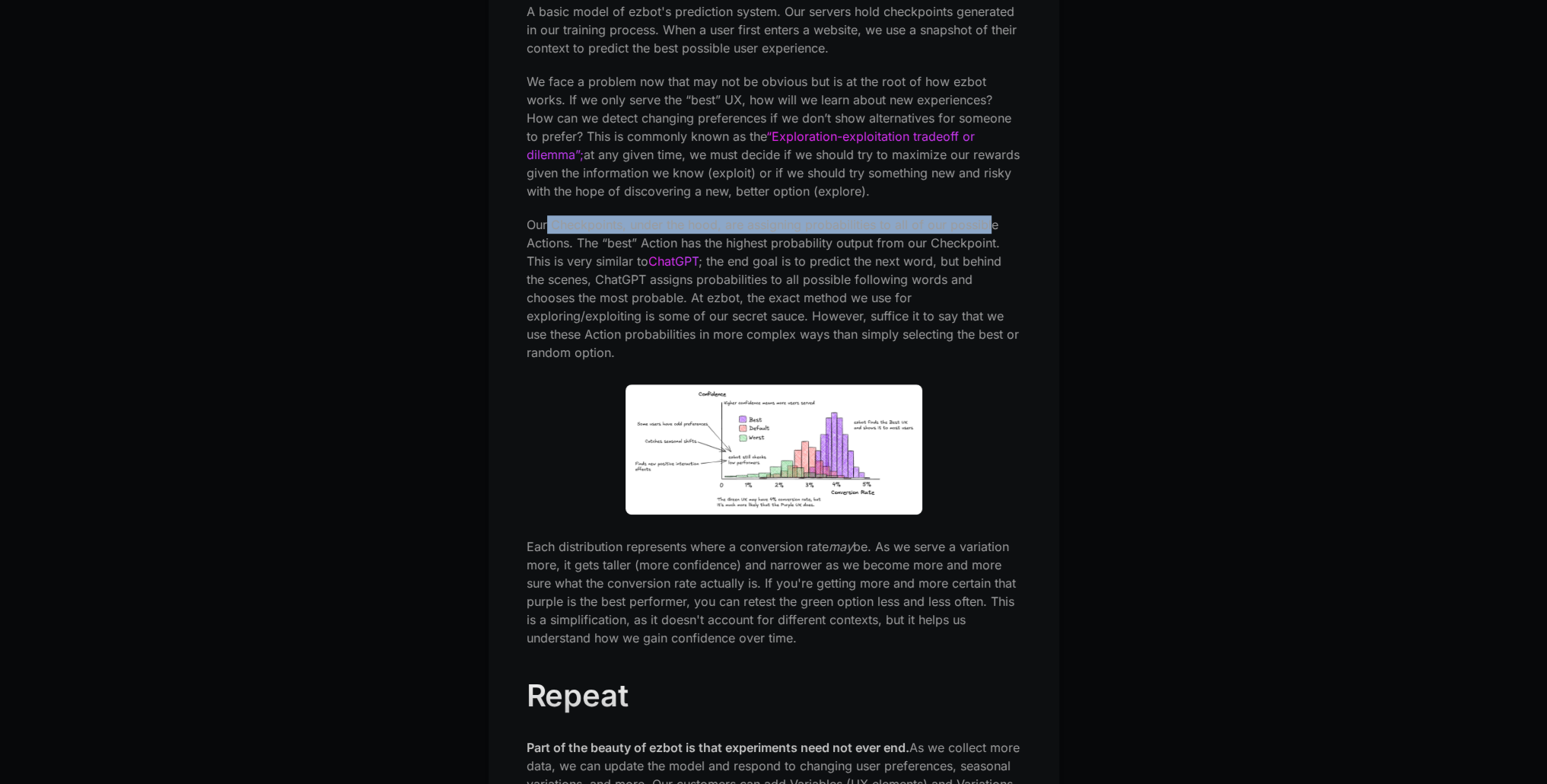
drag, startPoint x: 596, startPoint y: 203, endPoint x: 1177, endPoint y: 217, distance: 581.2
drag, startPoint x: 884, startPoint y: 205, endPoint x: 454, endPoint y: 194, distance: 430.1
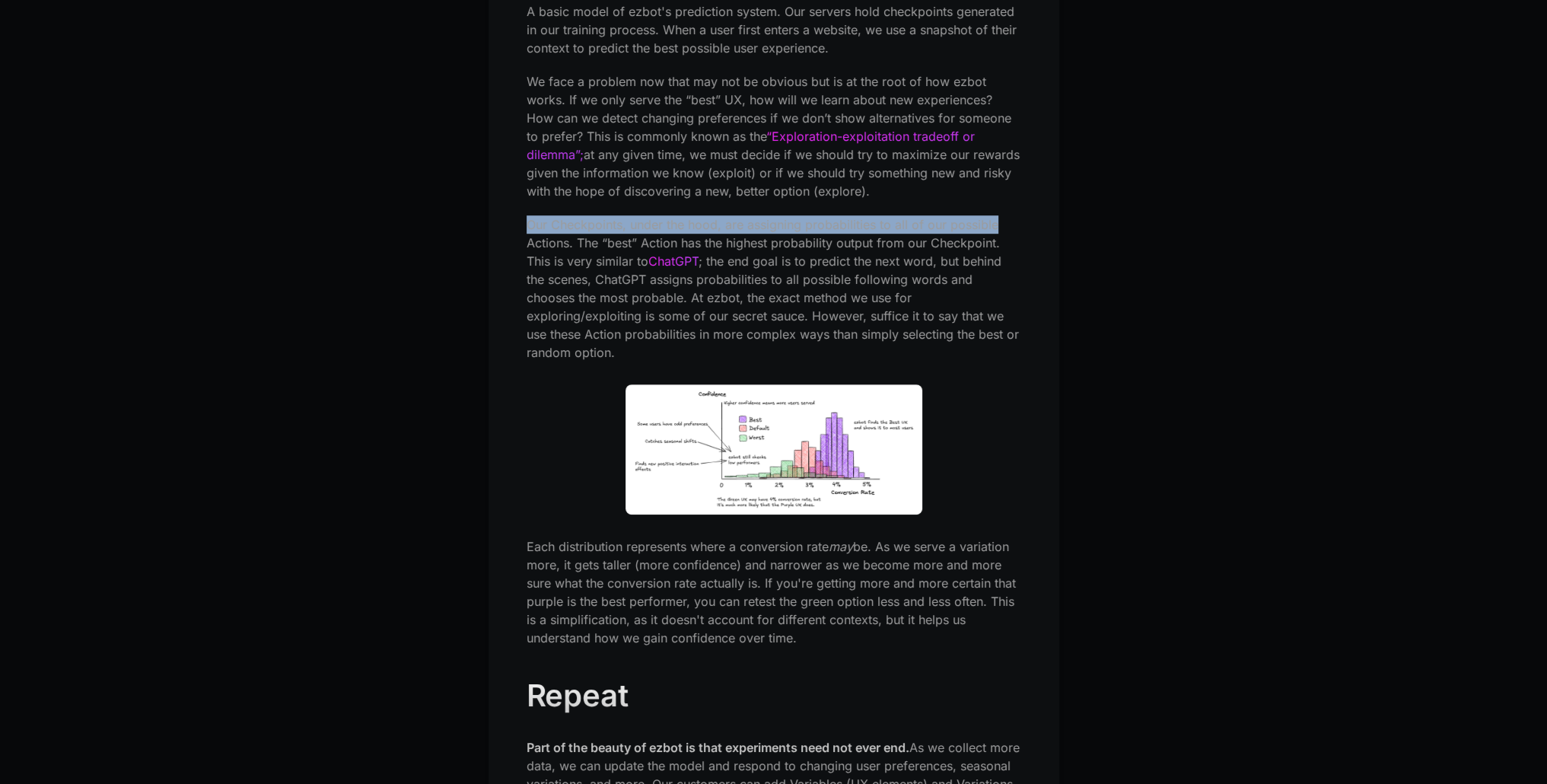
drag, startPoint x: 515, startPoint y: 197, endPoint x: 1029, endPoint y: 208, distance: 514.1
drag, startPoint x: 1029, startPoint y: 208, endPoint x: 518, endPoint y: 212, distance: 511.0
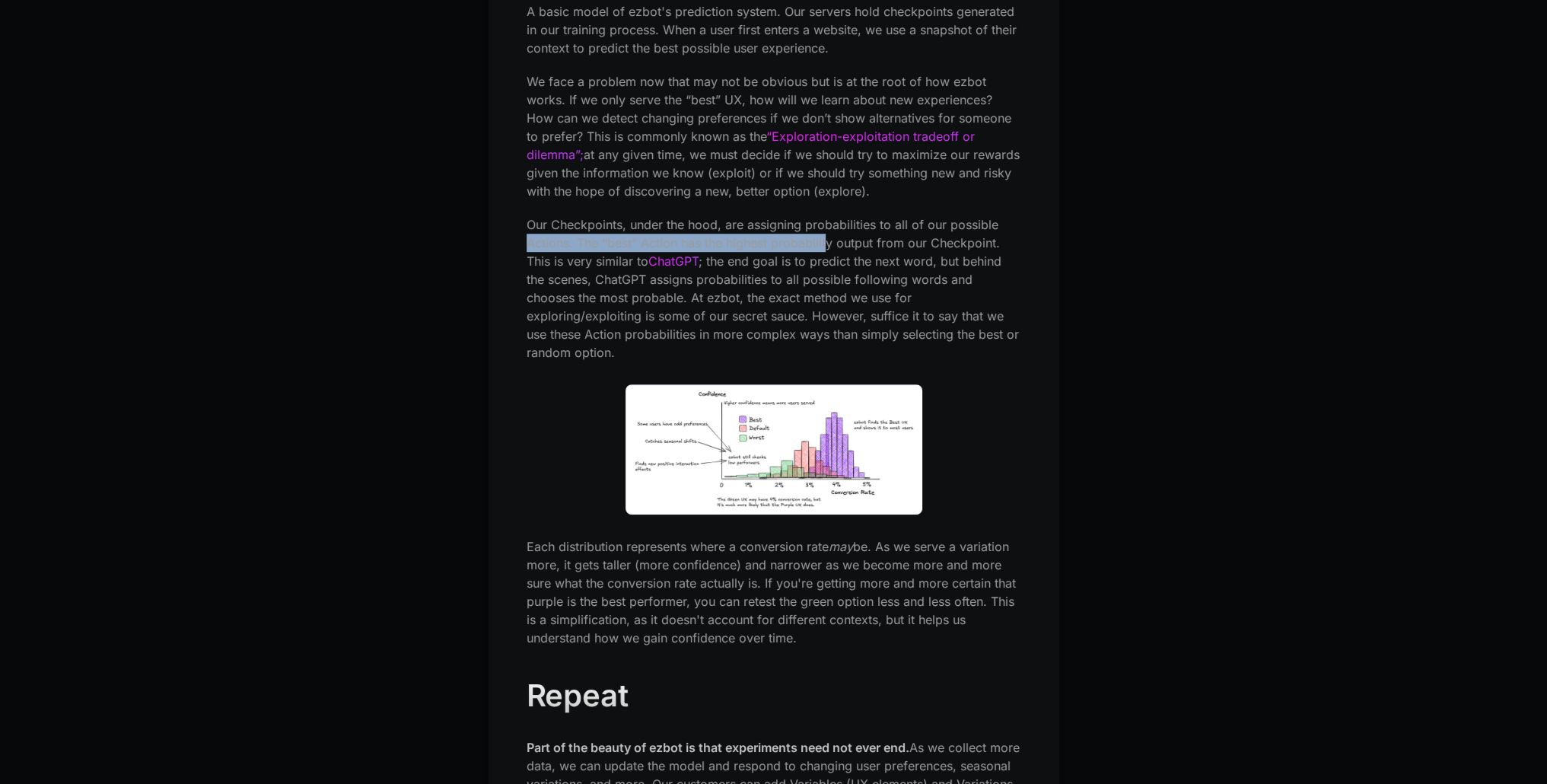
drag, startPoint x: 528, startPoint y: 225, endPoint x: 829, endPoint y: 233, distance: 301.1
click at [828, 233] on p "Our Checkpoints, under the hood, are assigning probabilities to all of our poss…" at bounding box center [774, 288] width 495 height 146
click at [843, 232] on p "Our Checkpoints, under the hood, are assigning probabilities to all of our poss…" at bounding box center [774, 288] width 495 height 146
drag, startPoint x: 528, startPoint y: 238, endPoint x: 663, endPoint y: 238, distance: 135.0
click at [663, 238] on p "Our Checkpoints, under the hood, are assigning probabilities to all of our poss…" at bounding box center [774, 288] width 495 height 146
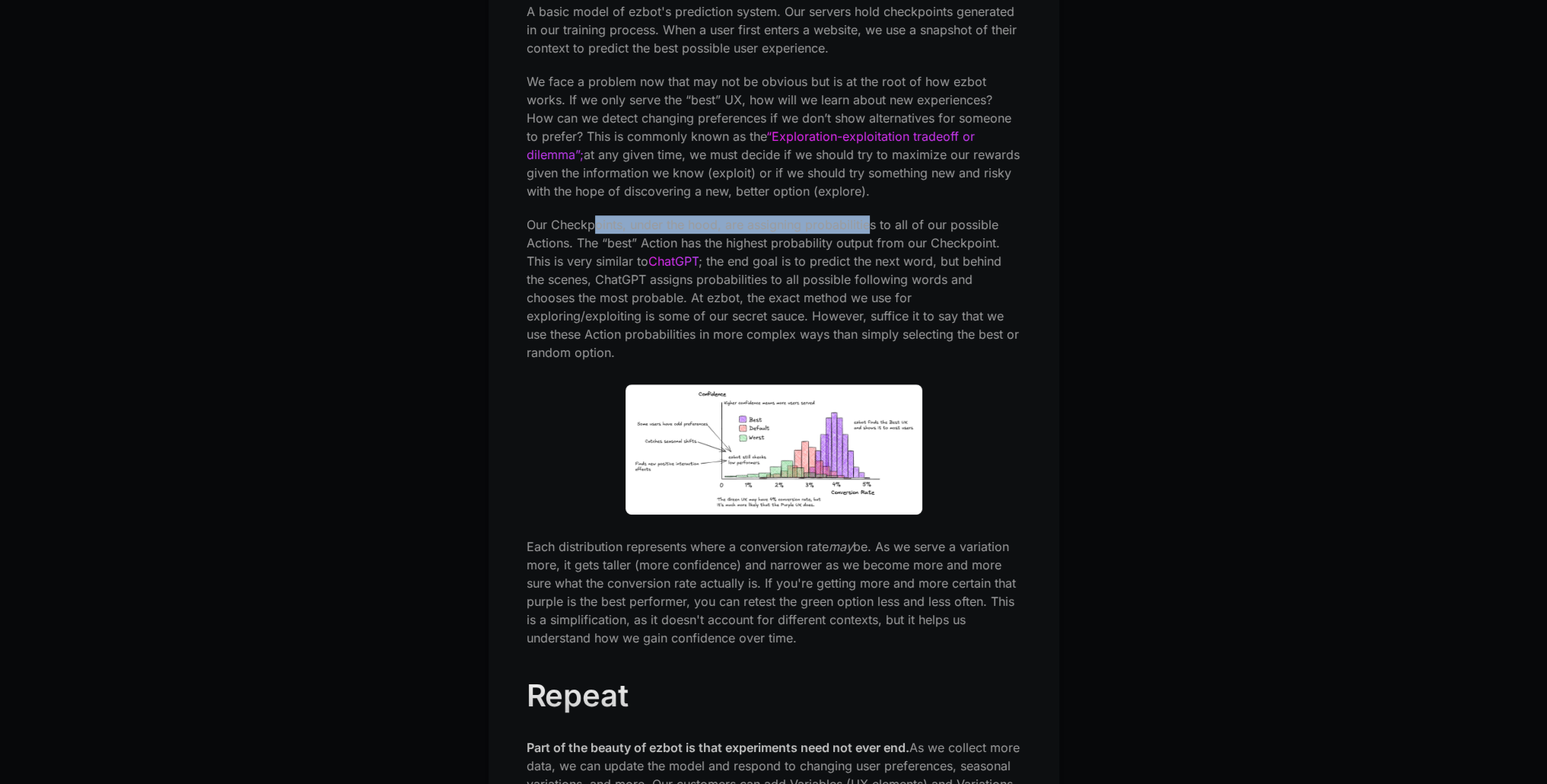
drag, startPoint x: 596, startPoint y: 209, endPoint x: 867, endPoint y: 216, distance: 271.1
click at [867, 216] on p "Our Checkpoints, under the hood, are assigning probabilities to all of our poss…" at bounding box center [774, 288] width 495 height 146
click at [901, 216] on p "Our Checkpoints, under the hood, are assigning probabilities to all of our poss…" at bounding box center [774, 288] width 495 height 146
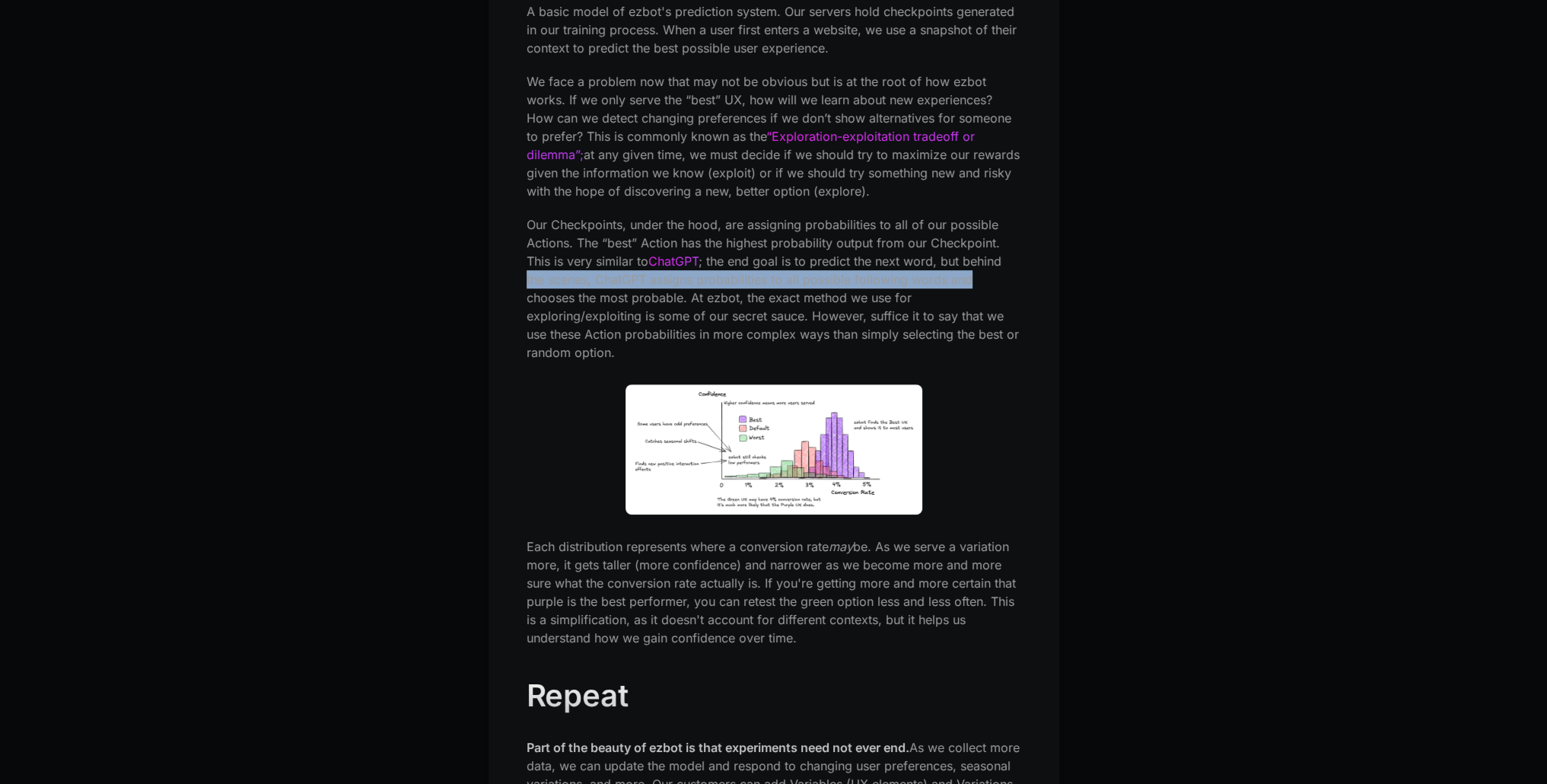
drag, startPoint x: 527, startPoint y: 261, endPoint x: 1051, endPoint y: 269, distance: 524.1
click at [1016, 271] on p "Our Checkpoints, under the hood, are assigning probabilities to all of our poss…" at bounding box center [774, 288] width 495 height 146
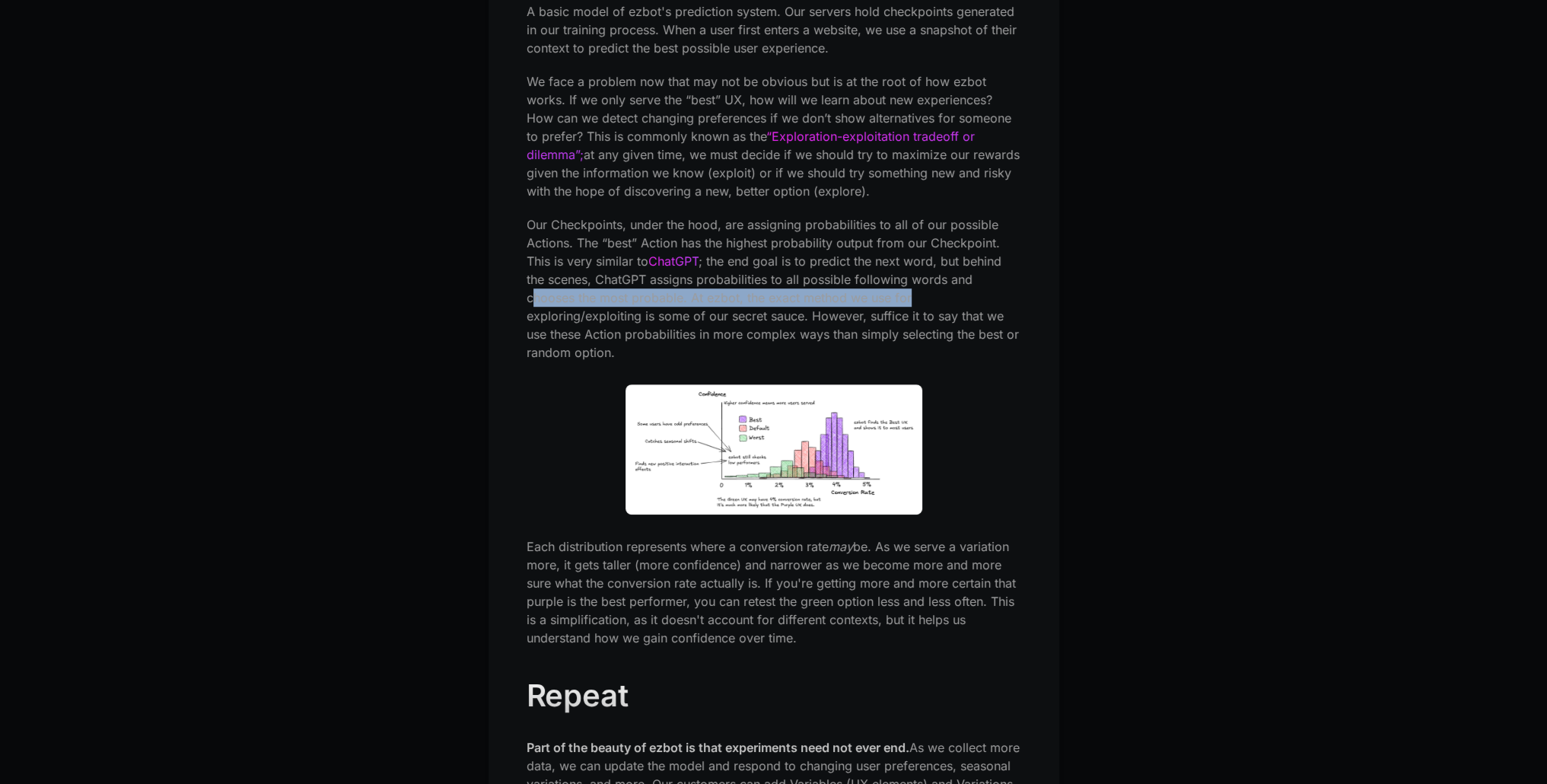
drag, startPoint x: 530, startPoint y: 283, endPoint x: 954, endPoint y: 281, distance: 424.0
click at [953, 281] on p "Our Checkpoints, under the hood, are assigning probabilities to all of our poss…" at bounding box center [774, 288] width 495 height 146
click at [956, 281] on p "Our Checkpoints, under the hood, are assigning probabilities to all of our poss…" at bounding box center [774, 288] width 495 height 146
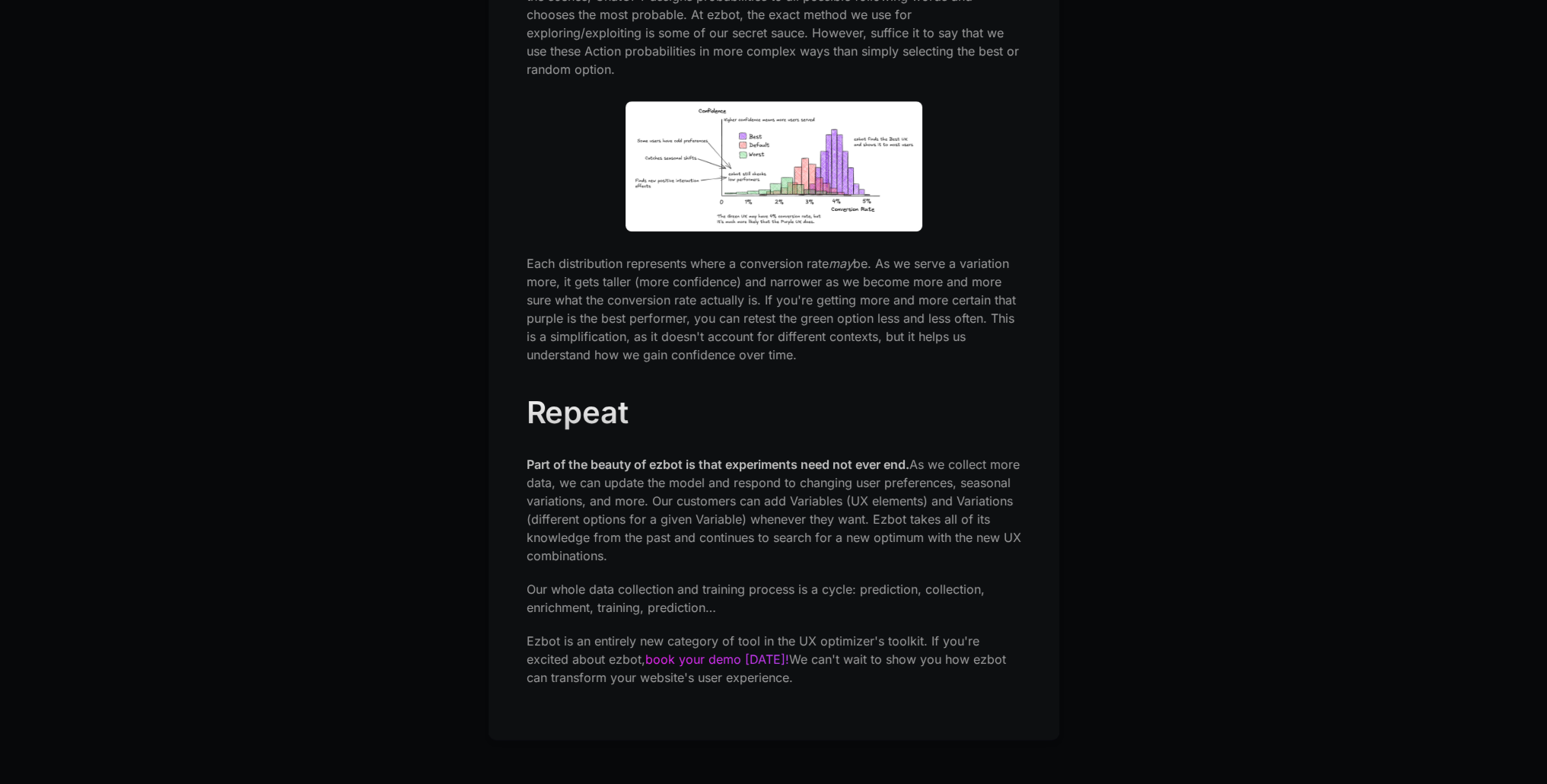
scroll to position [9056, 0]
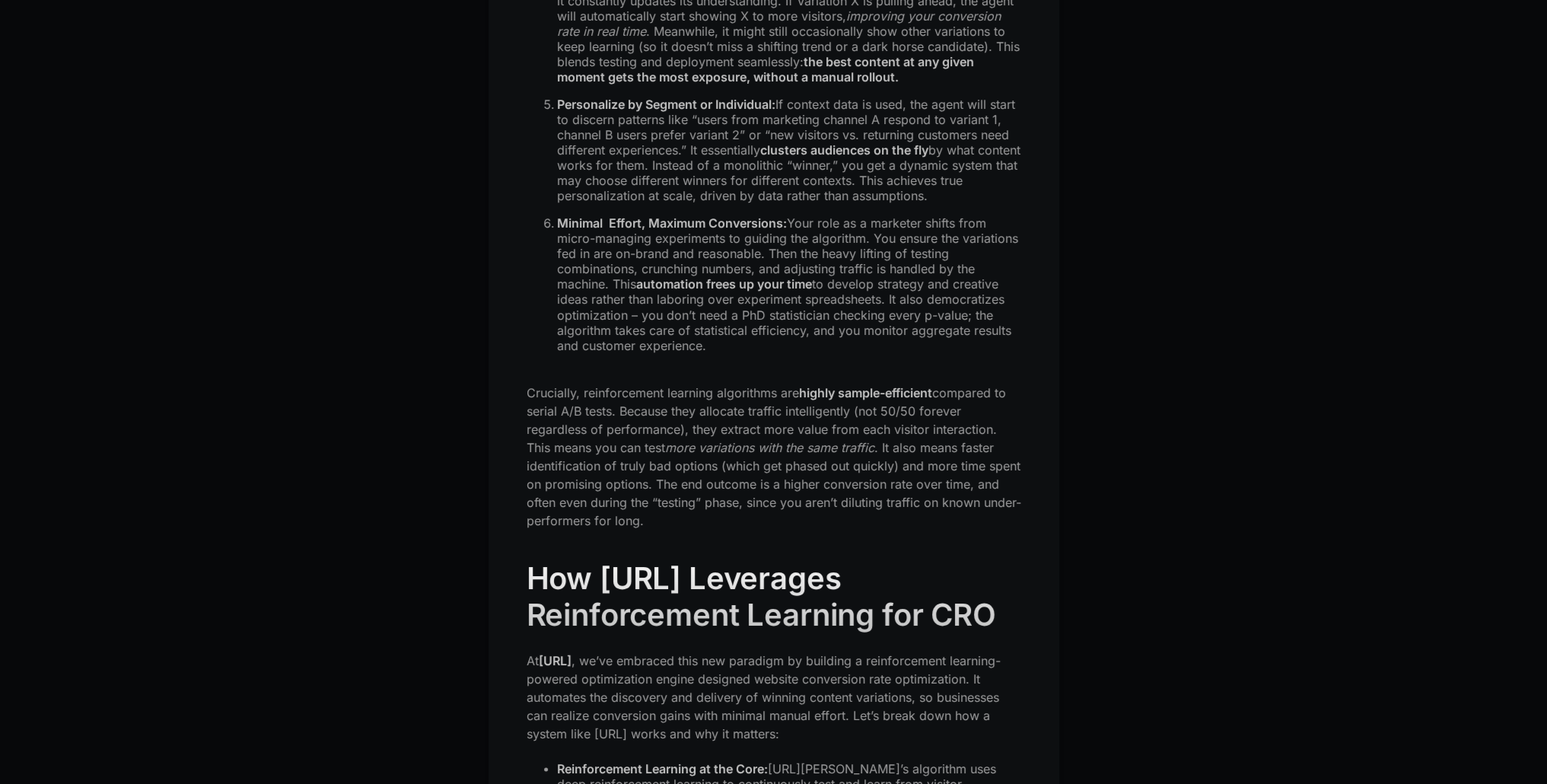
scroll to position [3881, 0]
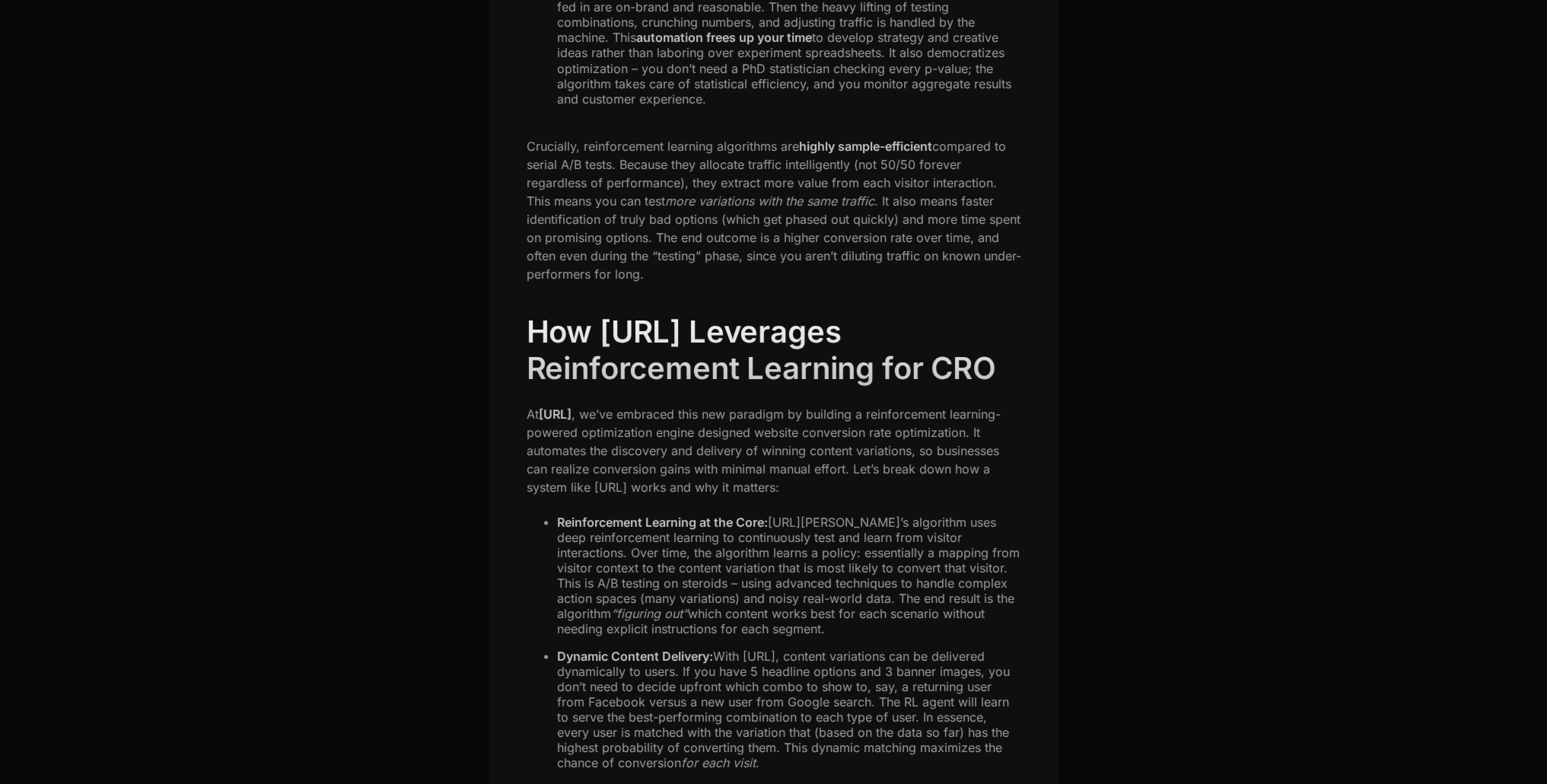
drag, startPoint x: 528, startPoint y: 310, endPoint x: 1134, endPoint y: 354, distance: 607.6
